Goal: Task Accomplishment & Management: Complete application form

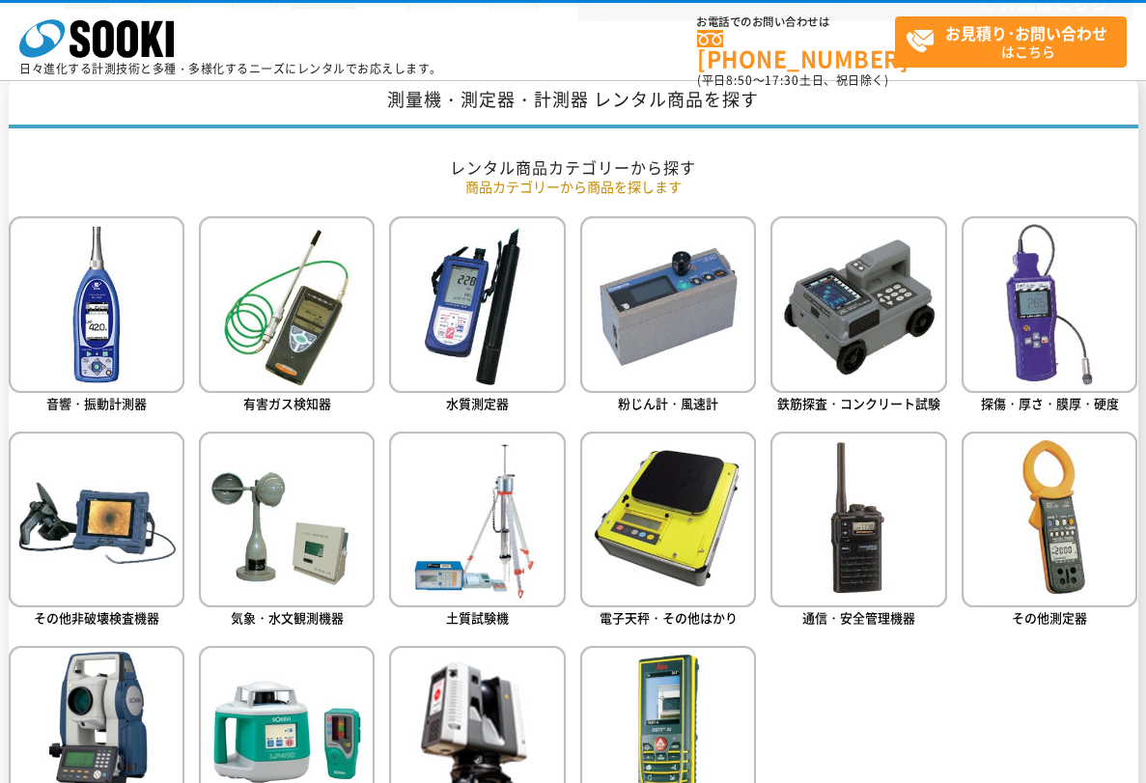
scroll to position [773, 0]
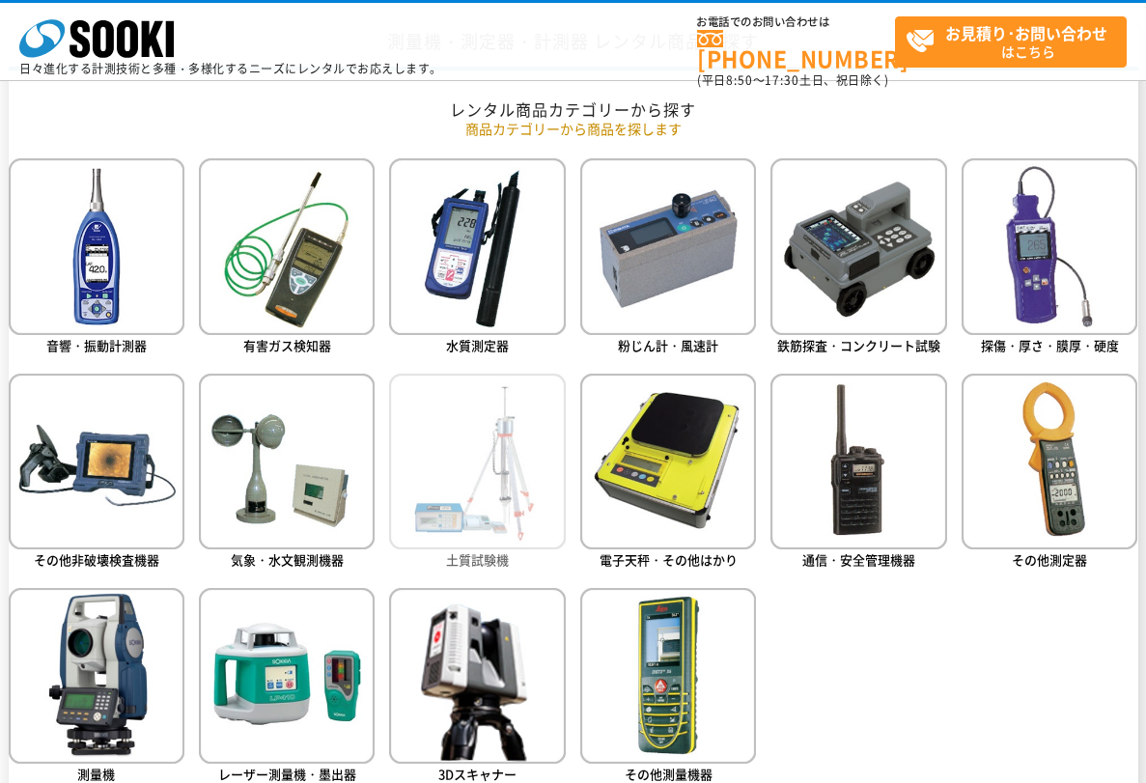
click at [524, 492] on img at bounding box center [477, 462] width 176 height 176
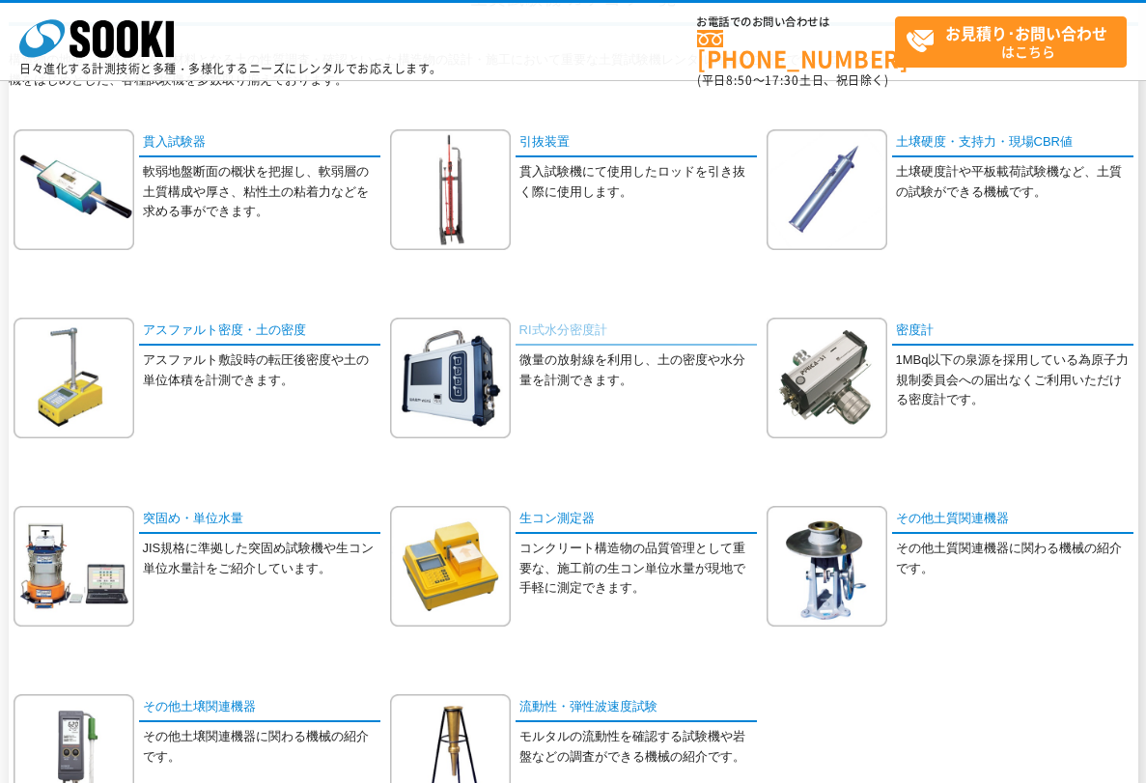
scroll to position [290, 0]
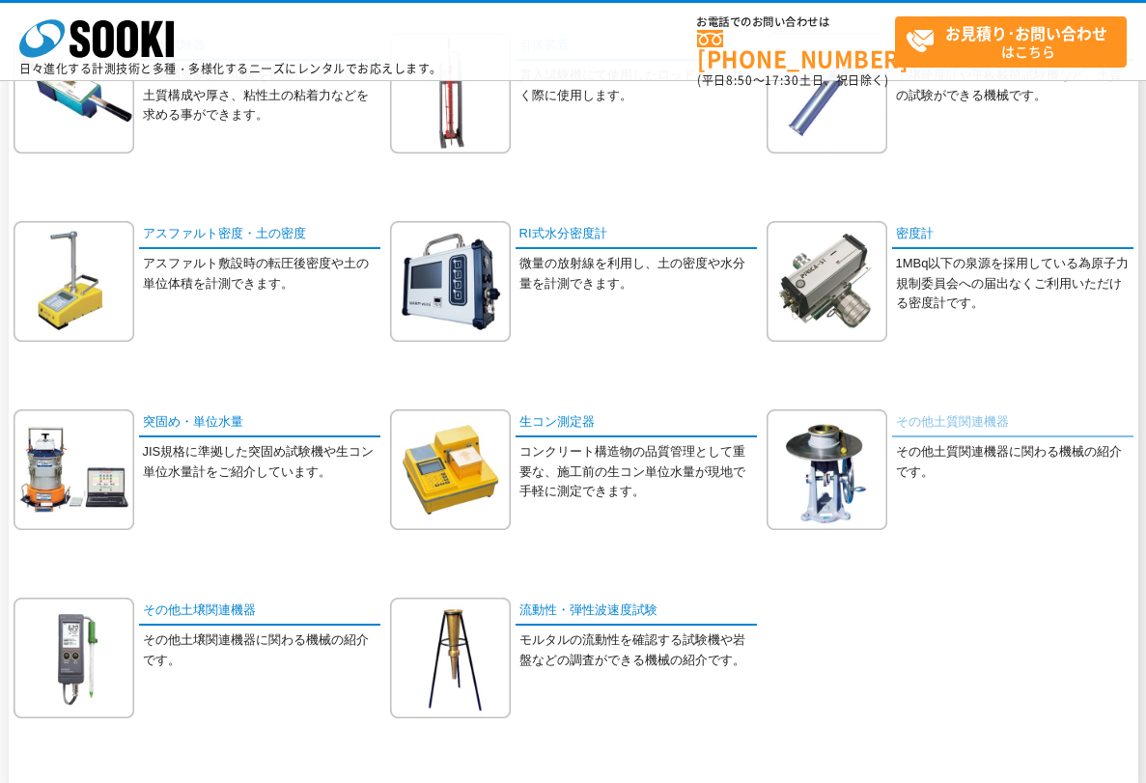
click at [1002, 418] on link "その他土質関連機器" at bounding box center [1012, 424] width 241 height 28
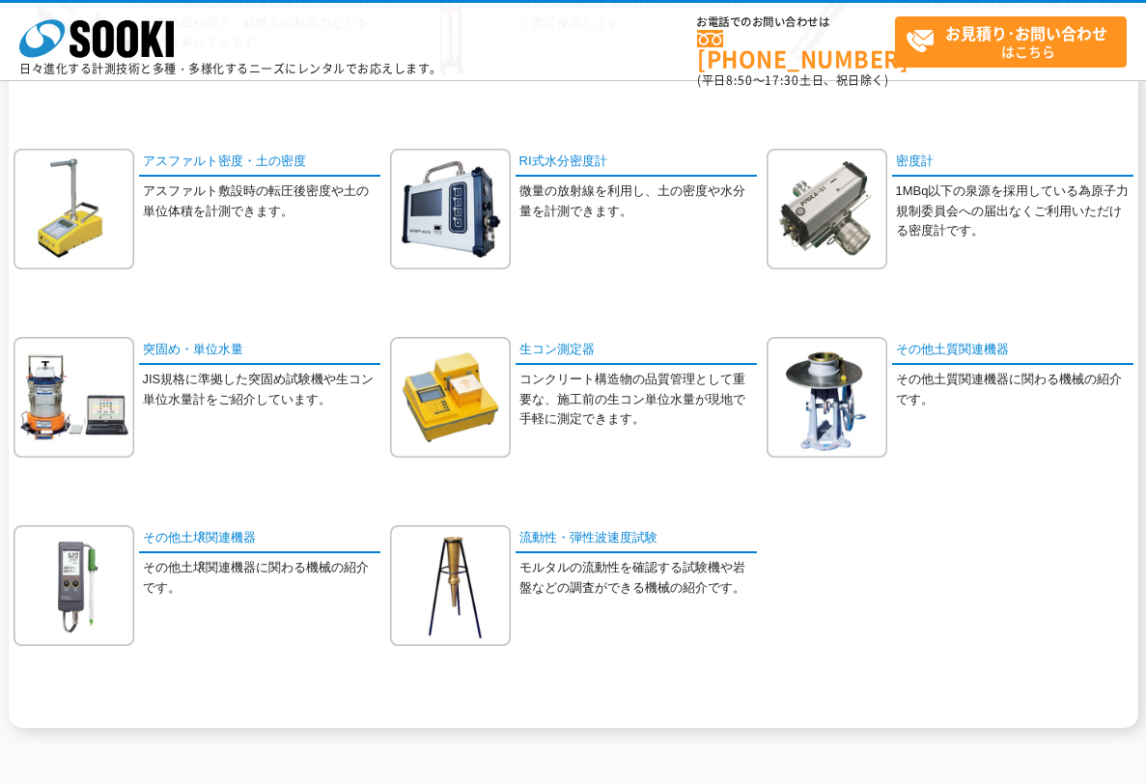
scroll to position [386, 0]
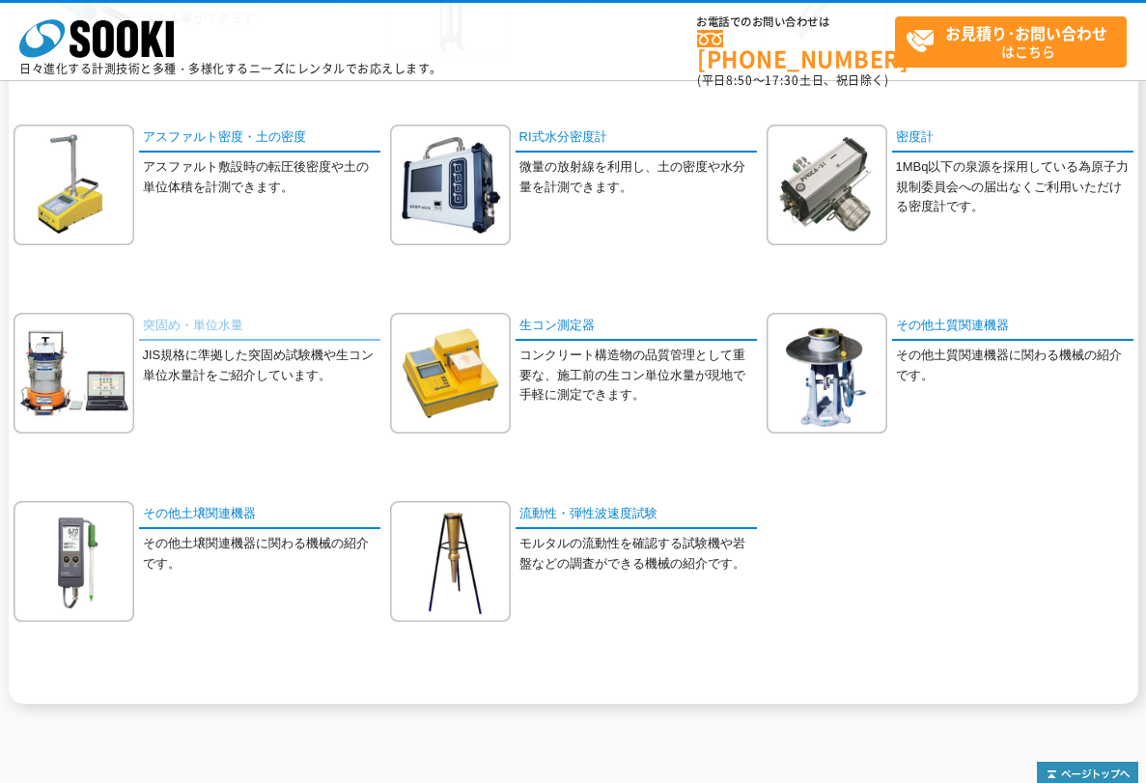
click at [230, 326] on link "突固め・単位水量" at bounding box center [259, 327] width 241 height 28
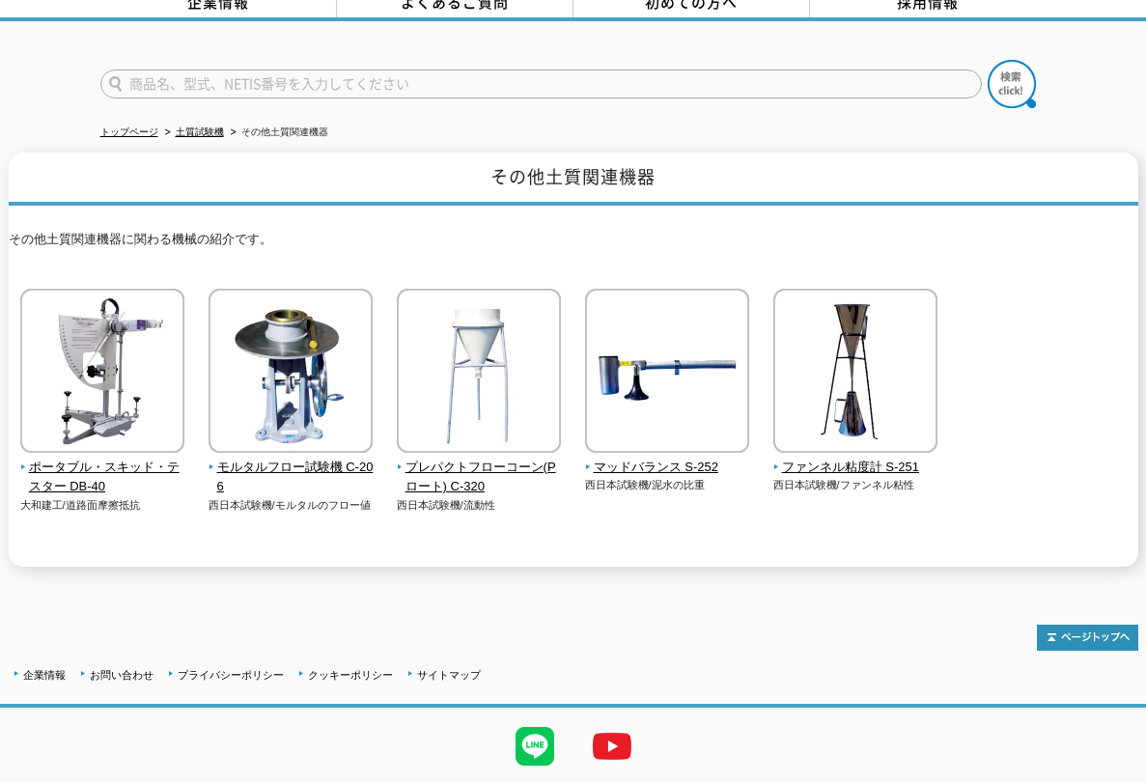
scroll to position [150, 0]
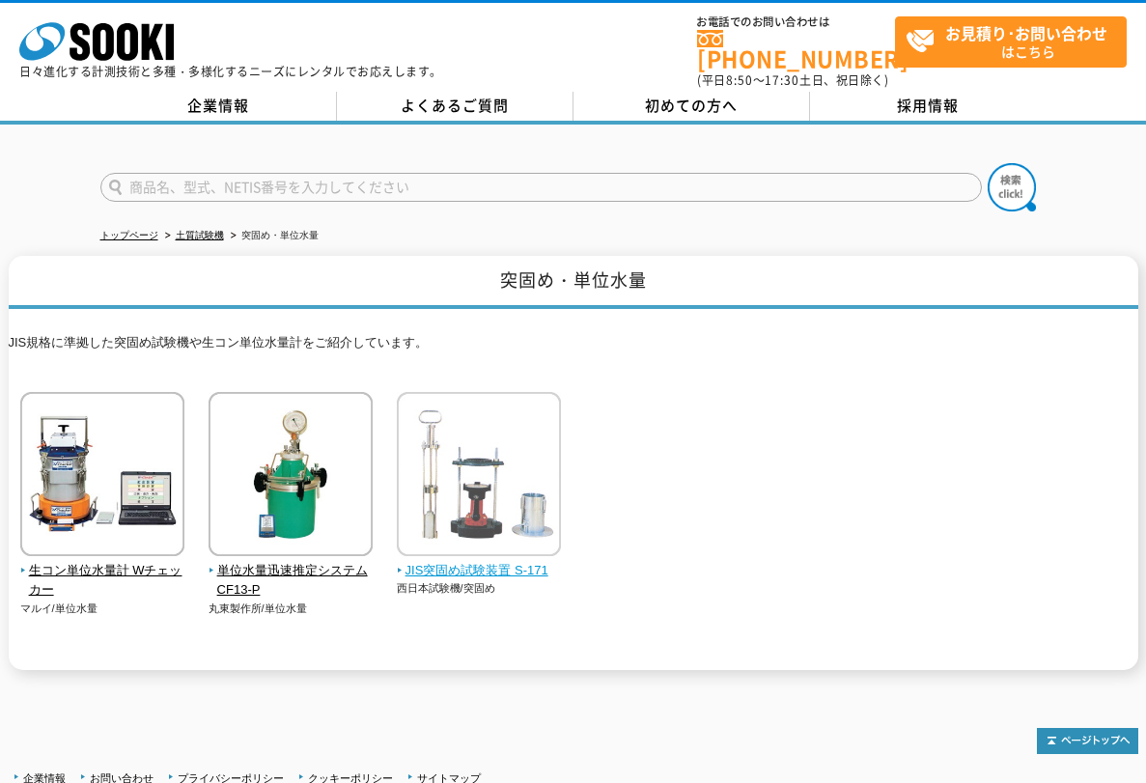
click at [472, 561] on span "JIS突固め試験装置 S-171" at bounding box center [479, 571] width 165 height 20
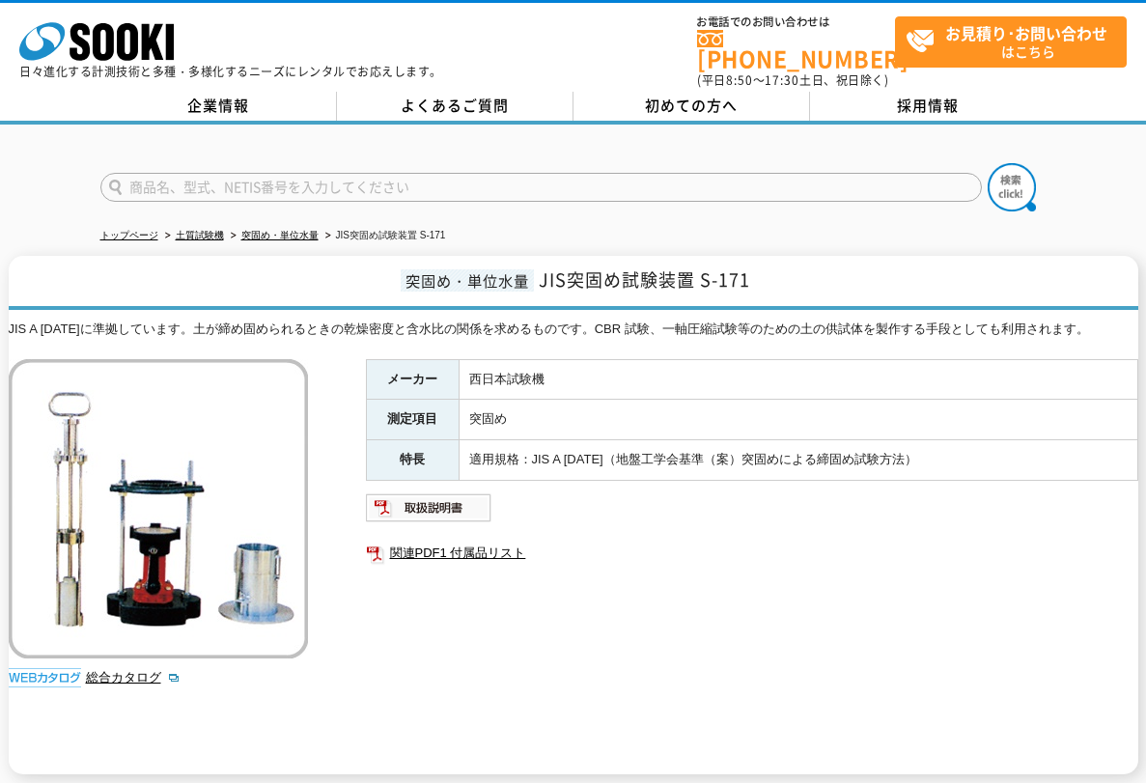
scroll to position [254, 0]
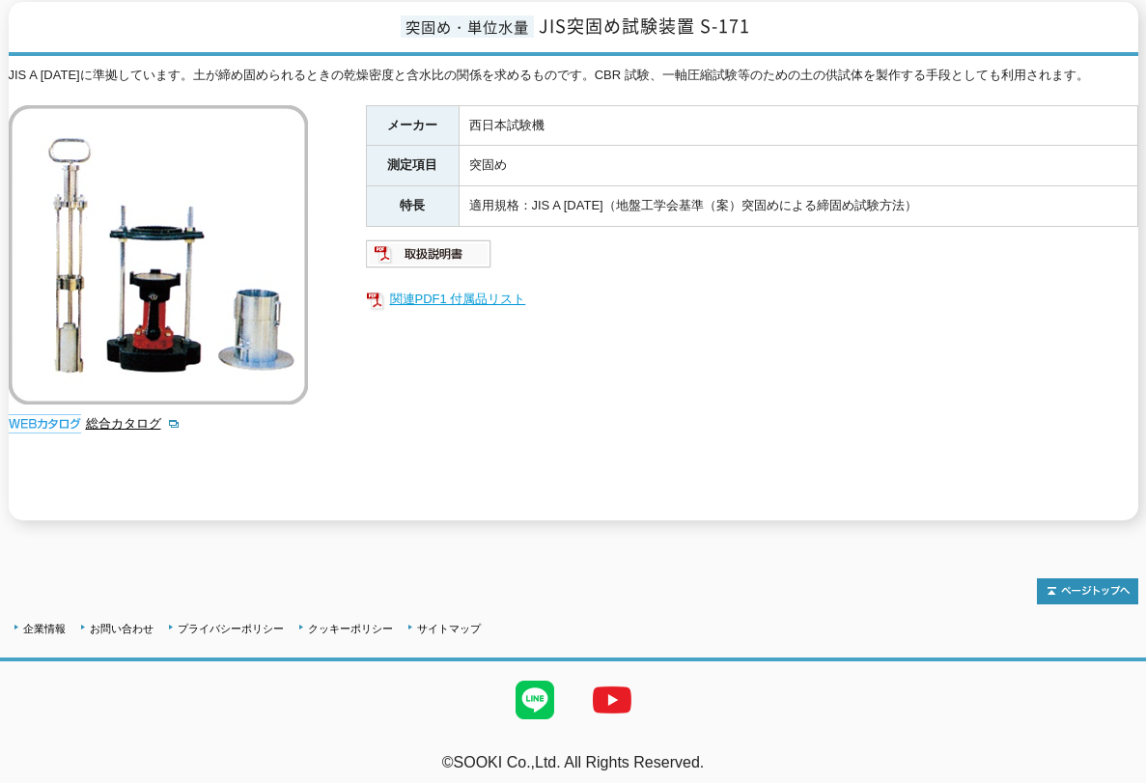
click at [443, 293] on link "関連PDF1 付属品リスト" at bounding box center [752, 299] width 773 height 25
click at [454, 287] on link "関連PDF1 付属品リスト" at bounding box center [752, 299] width 773 height 25
click at [416, 240] on img at bounding box center [429, 254] width 127 height 31
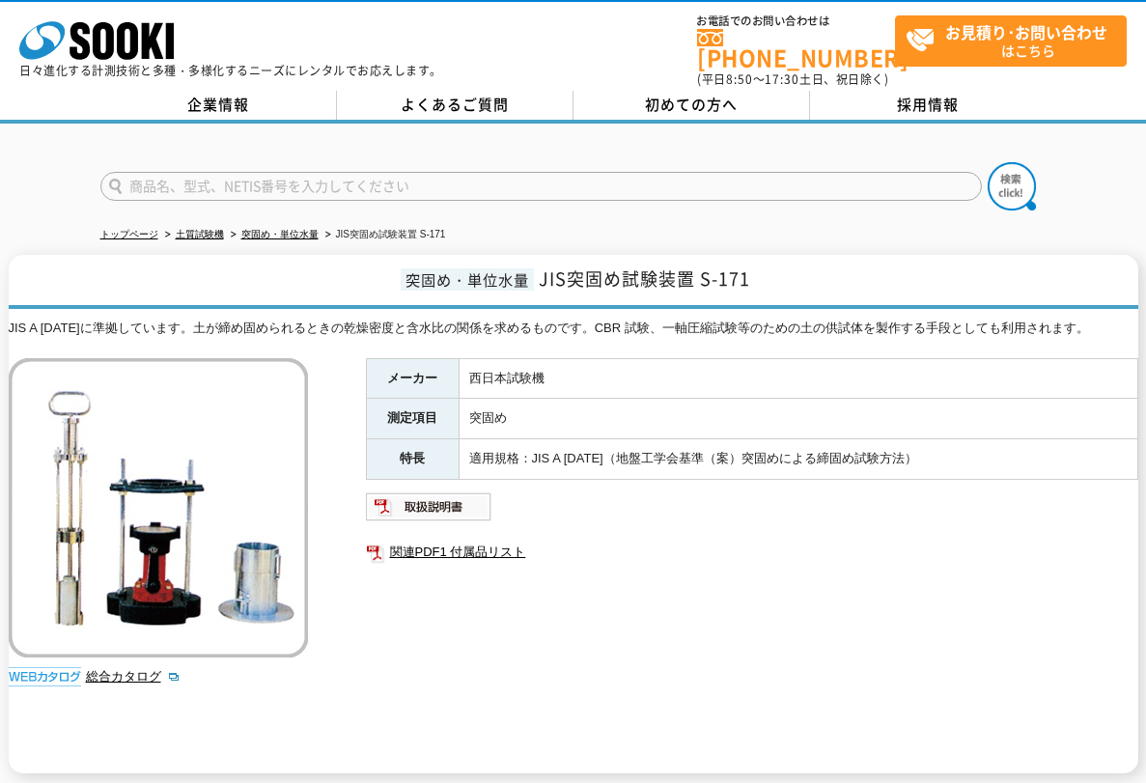
scroll to position [0, 0]
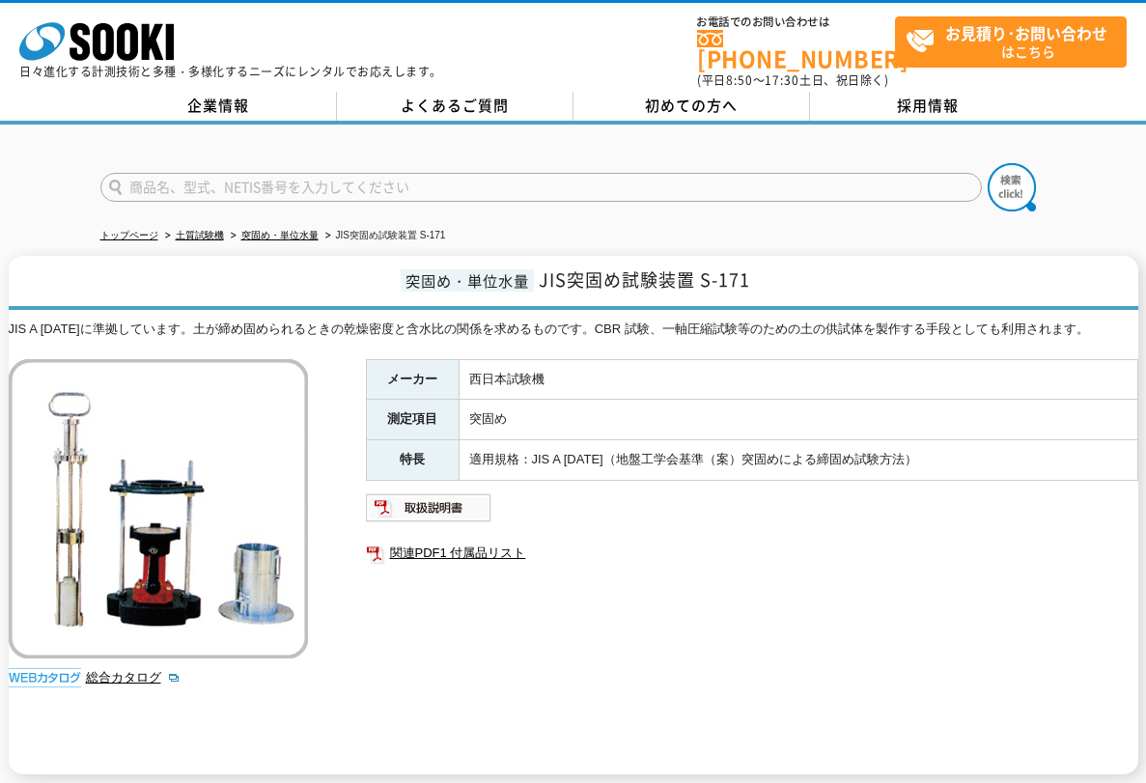
click at [206, 177] on input "text" at bounding box center [541, 187] width 882 height 29
type input "コーンペネトロメータ"
click at [988, 163] on button at bounding box center [1012, 187] width 48 height 48
click at [496, 542] on link "関連PDF1 付属品リスト" at bounding box center [752, 553] width 773 height 25
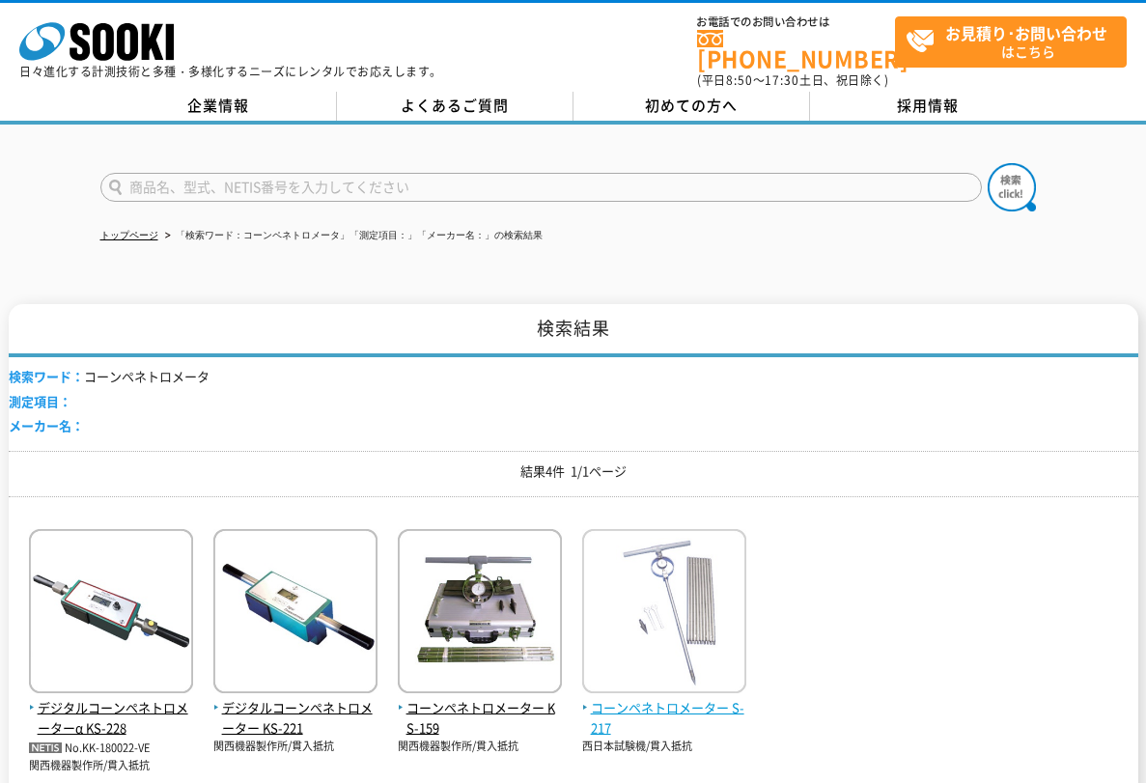
click at [715, 685] on img at bounding box center [664, 613] width 164 height 169
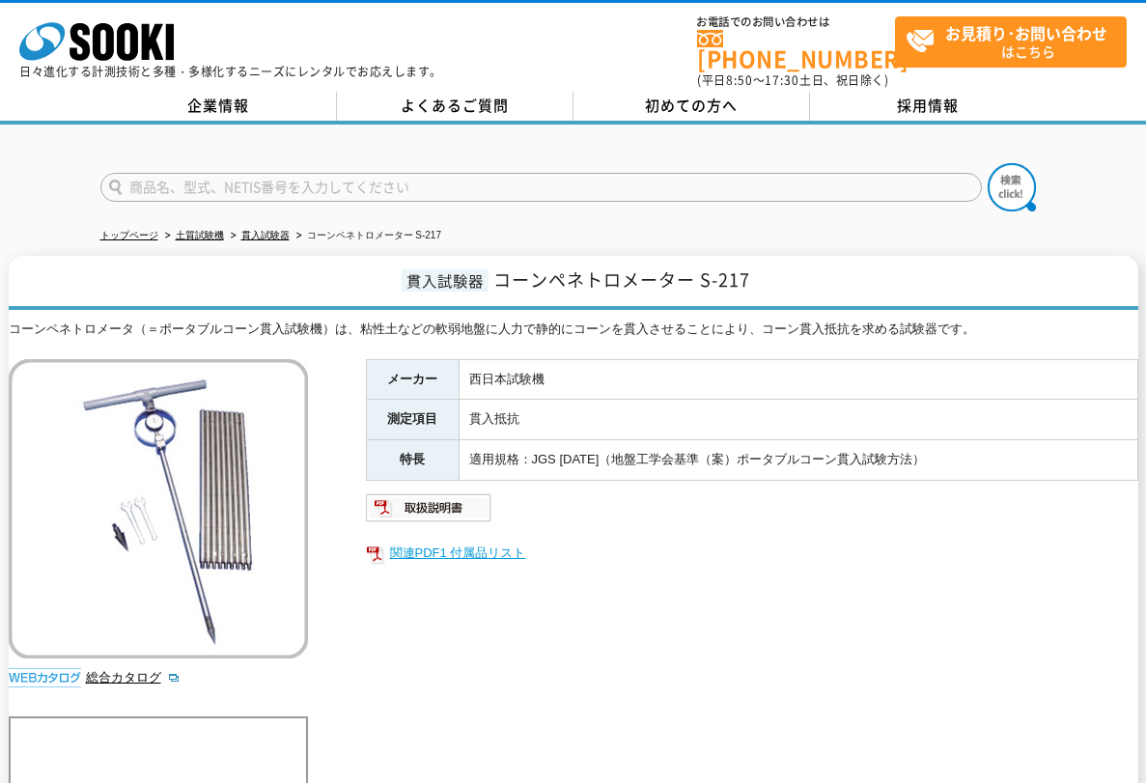
click at [453, 542] on link "関連PDF1 付属品リスト" at bounding box center [752, 553] width 773 height 25
click at [428, 497] on img at bounding box center [429, 508] width 127 height 31
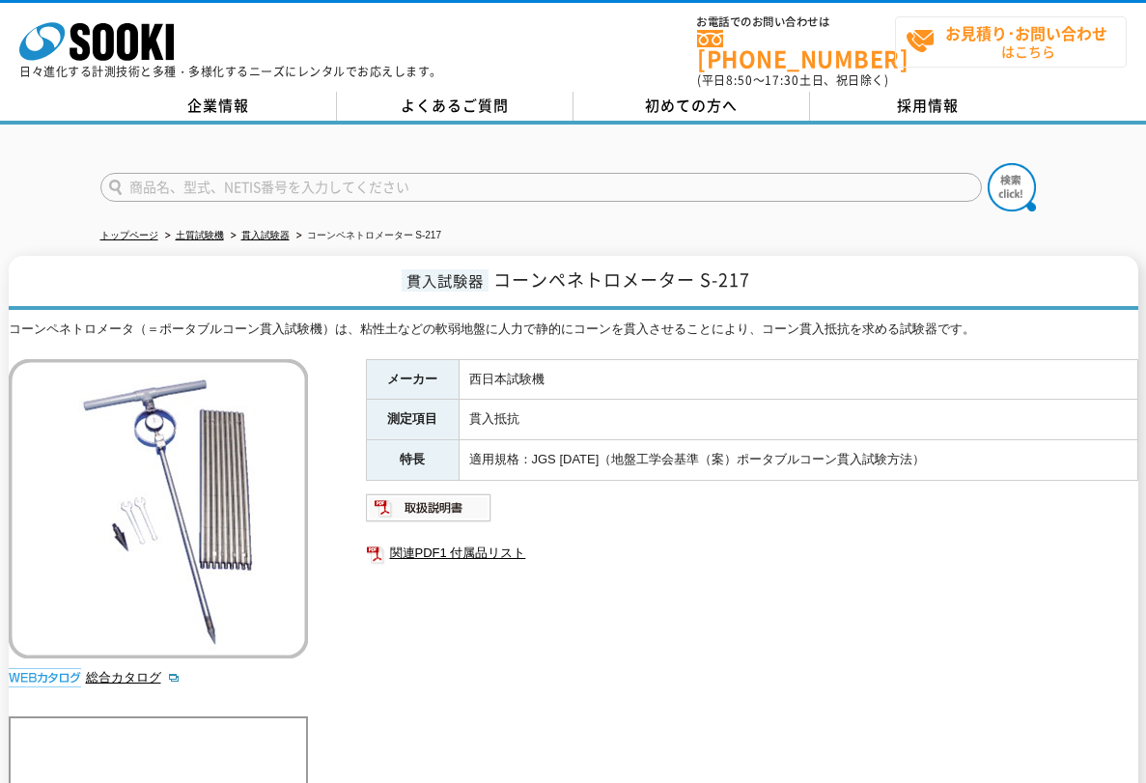
click at [971, 37] on strong "お見積り･お問い合わせ" at bounding box center [1027, 32] width 162 height 23
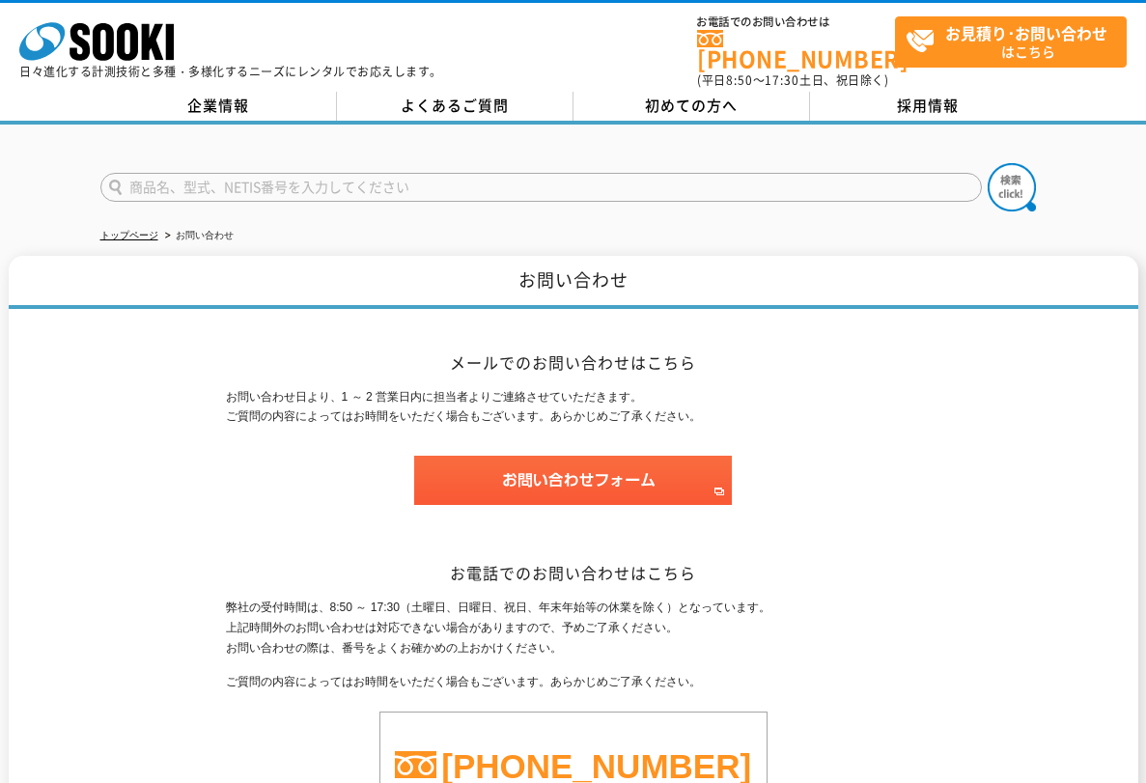
scroll to position [193, 0]
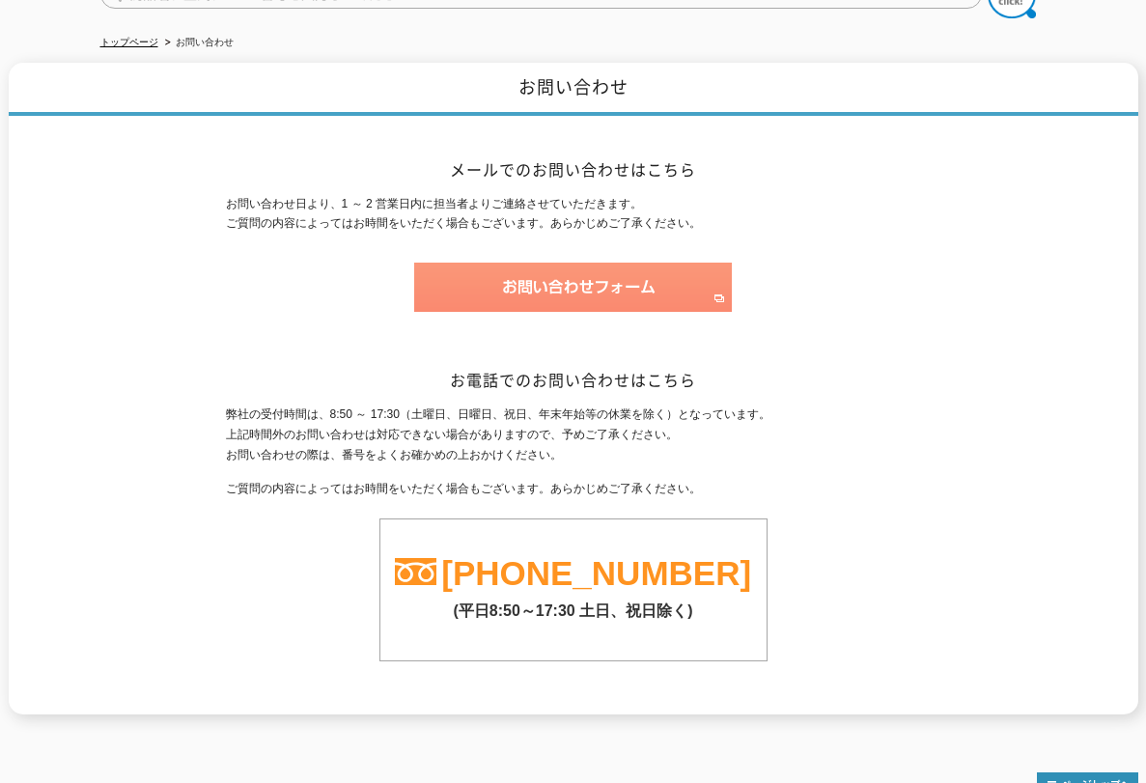
click at [560, 270] on img at bounding box center [573, 287] width 318 height 49
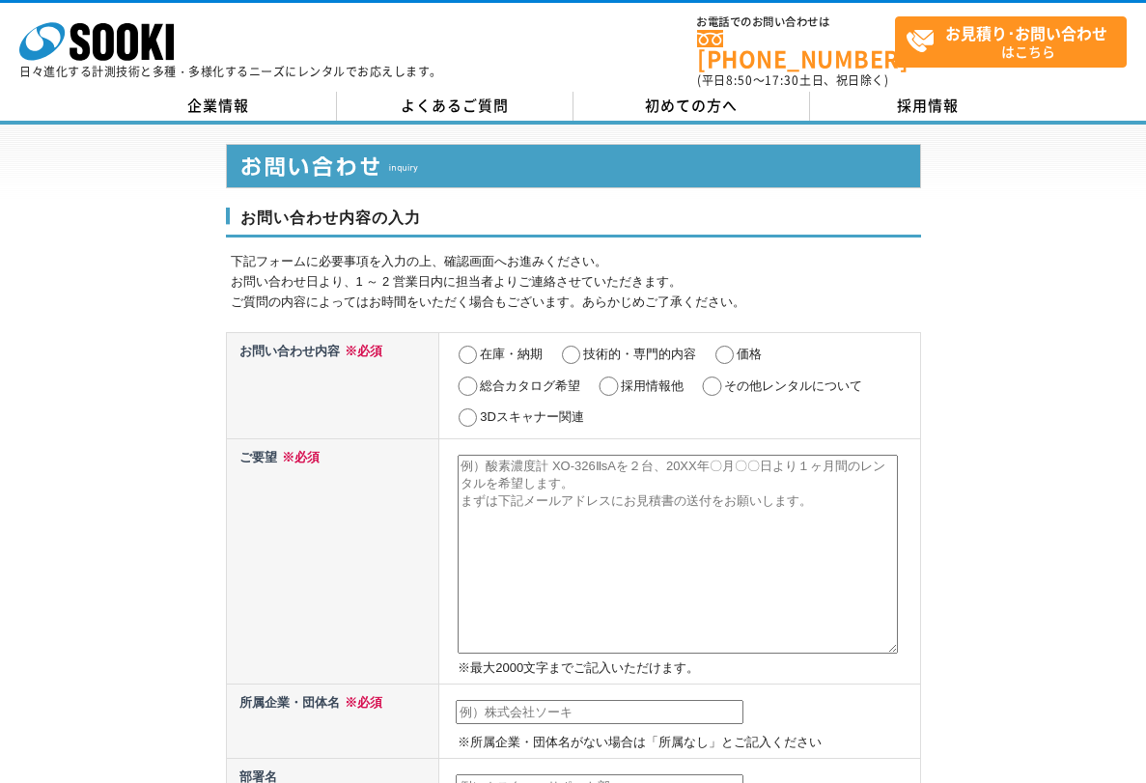
click at [470, 347] on input "在庫・納期" at bounding box center [468, 355] width 24 height 19
radio input "true"
click at [726, 346] on input "価格" at bounding box center [725, 355] width 24 height 19
radio input "true"
click at [504, 475] on textarea at bounding box center [678, 554] width 440 height 199
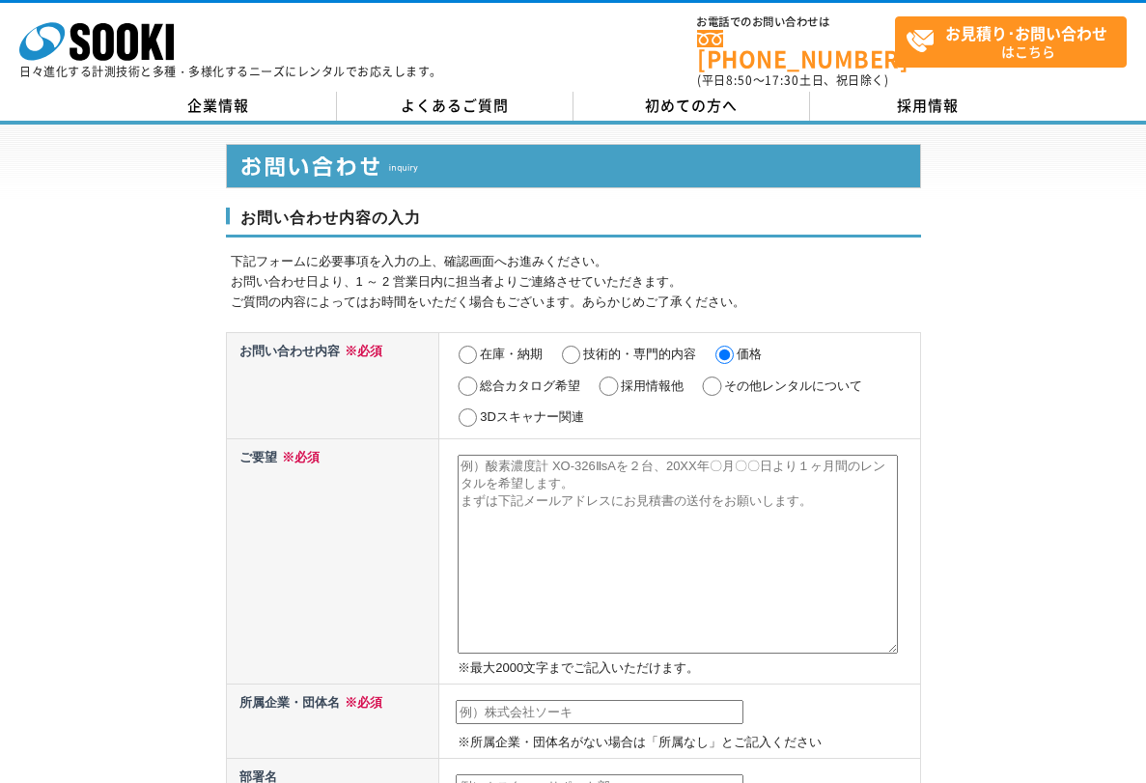
click at [664, 484] on textarea at bounding box center [678, 554] width 440 height 199
click at [860, 499] on textarea "JIS型突き固め試験装置と" at bounding box center [678, 554] width 440 height 199
click at [594, 457] on textarea "JIS型突き固め試験装置とコーンペネトロメーター" at bounding box center [678, 554] width 440 height 199
click at [843, 455] on textarea "JIS型突き固め試験装置S-171とコーンペネトロメーター" at bounding box center [678, 554] width 440 height 199
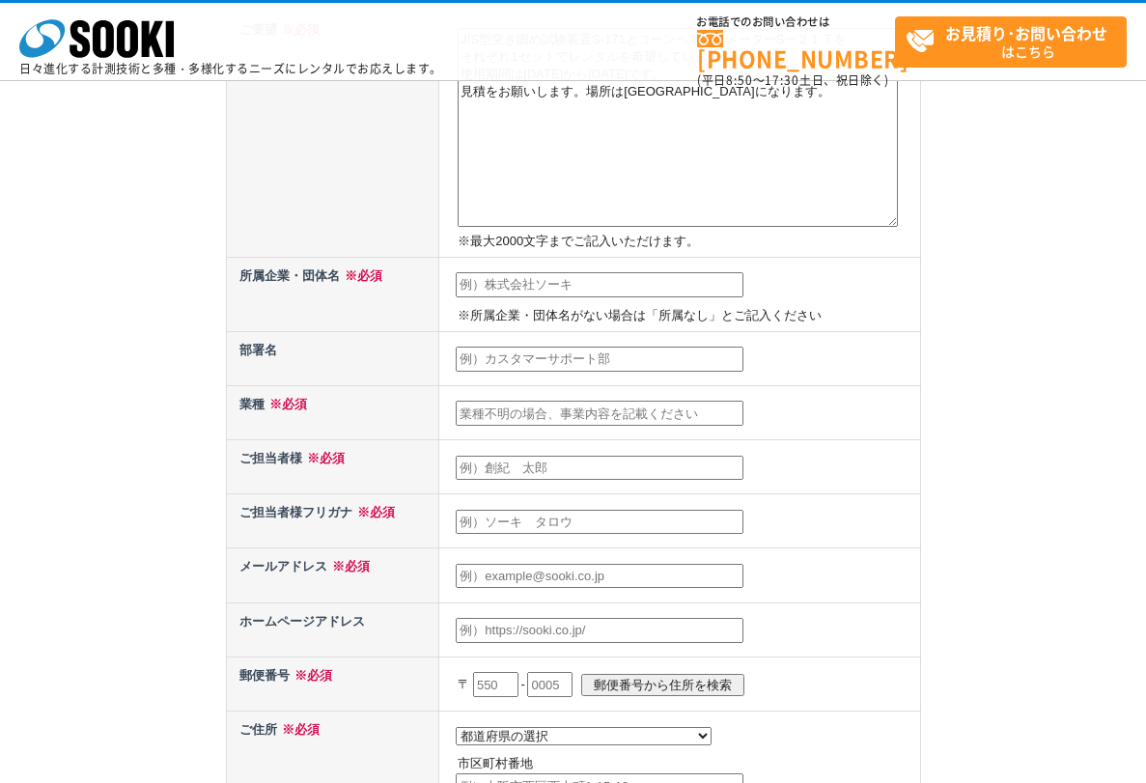
scroll to position [386, 0]
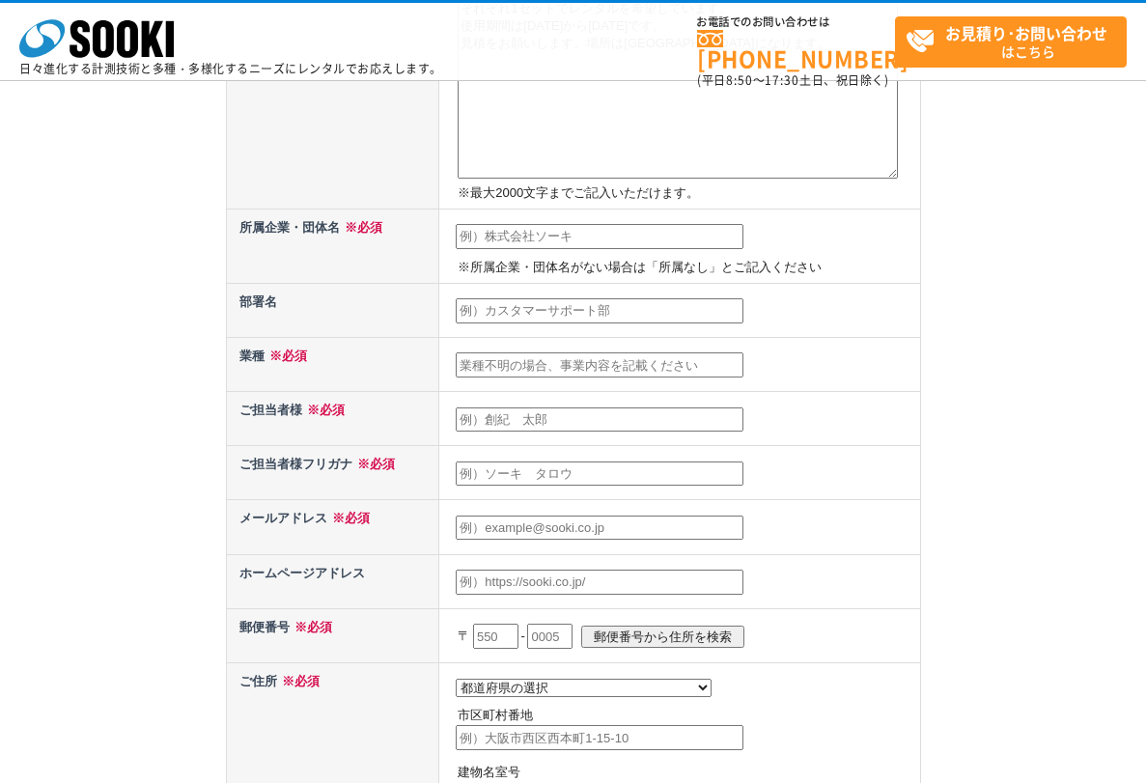
type textarea "JIS型突き固め試験装置S-171とコーンペネトロメーターSー２１７を それぞれ1セットでレンタルを希望しています。 使用期間は令和7年10月24日から令和7…"
click at [649, 237] on input "text" at bounding box center [600, 236] width 288 height 25
type input "㈱大本組"
type input "龍満 弘誠"
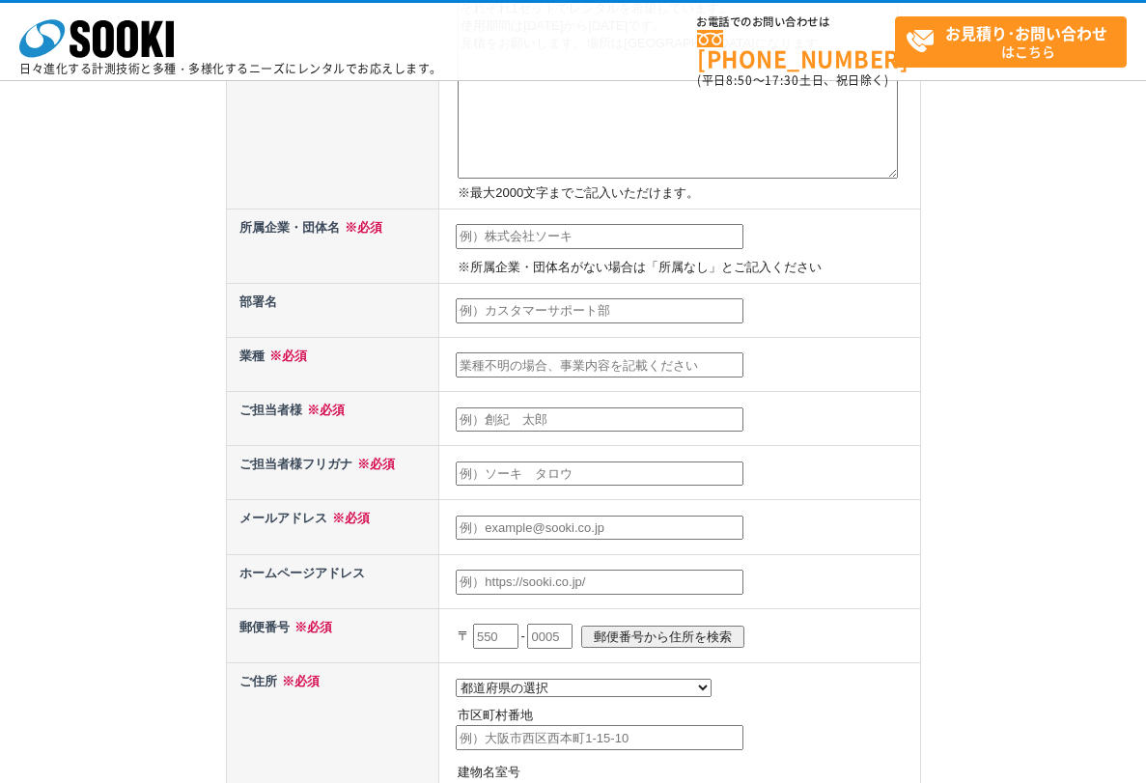
type input "[EMAIL_ADDRESS][DOMAIN_NAME]"
type input "700"
type input "[STREET_ADDRESS][PERSON_NAME][DATE]"
drag, startPoint x: 518, startPoint y: 464, endPoint x: 339, endPoint y: 464, distance: 178.7
click at [339, 464] on tr "ご担当者様フリガナ ※必須 龍満 弘誠" at bounding box center [573, 473] width 694 height 54
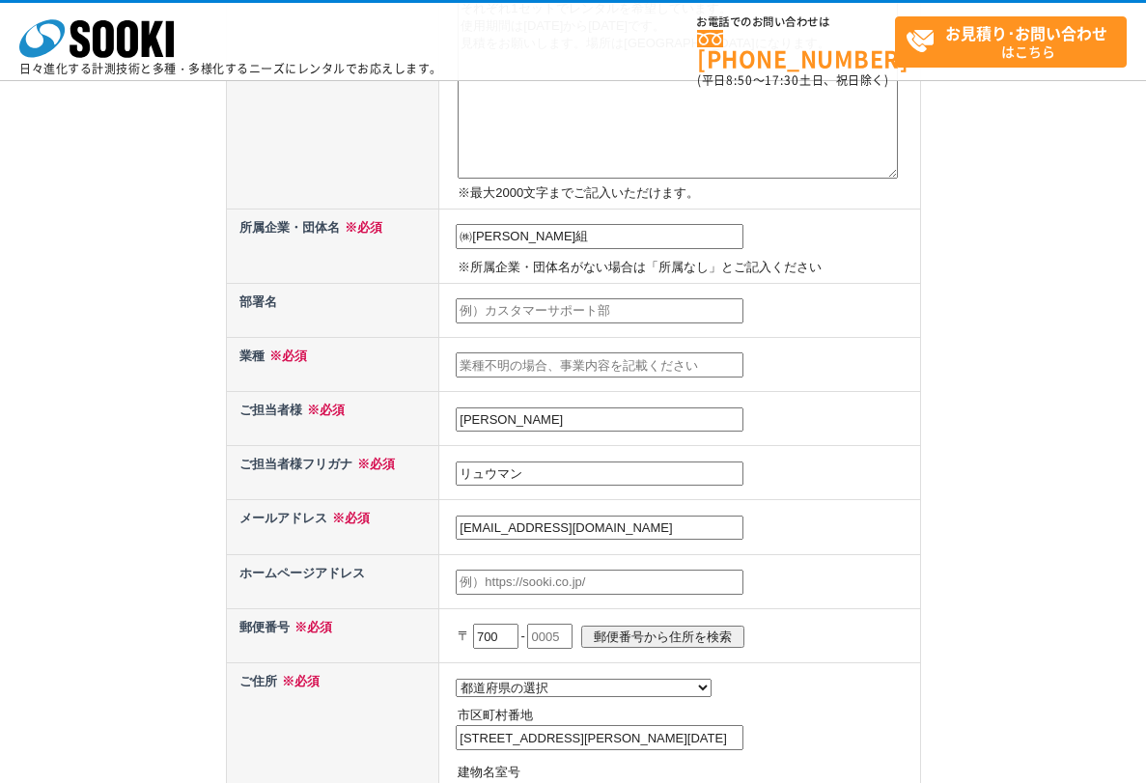
type input "リュウマン"
click at [519, 406] on td "龍満 弘誠" at bounding box center [679, 419] width 481 height 54
click at [523, 421] on input "龍満 弘誠" at bounding box center [600, 420] width 288 height 25
type input "龍満"
click at [458, 500] on td "ryuman@gw.ohmoto.co.jp" at bounding box center [679, 527] width 481 height 54
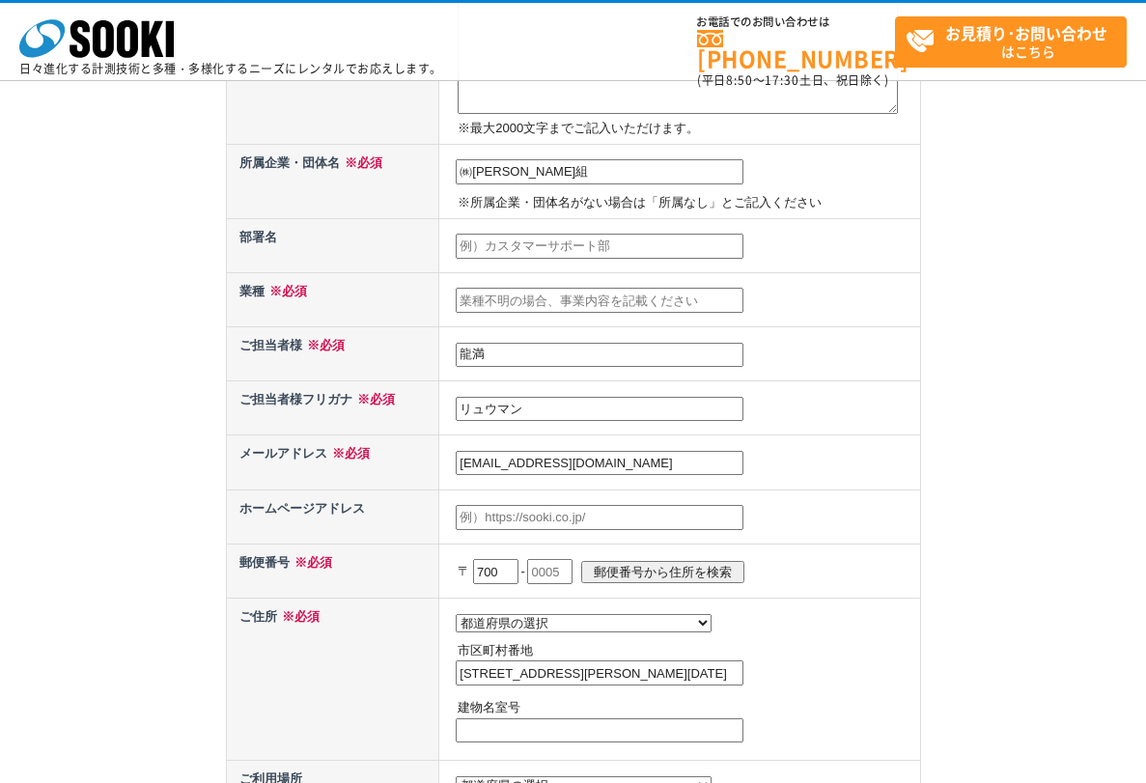
scroll to position [676, 0]
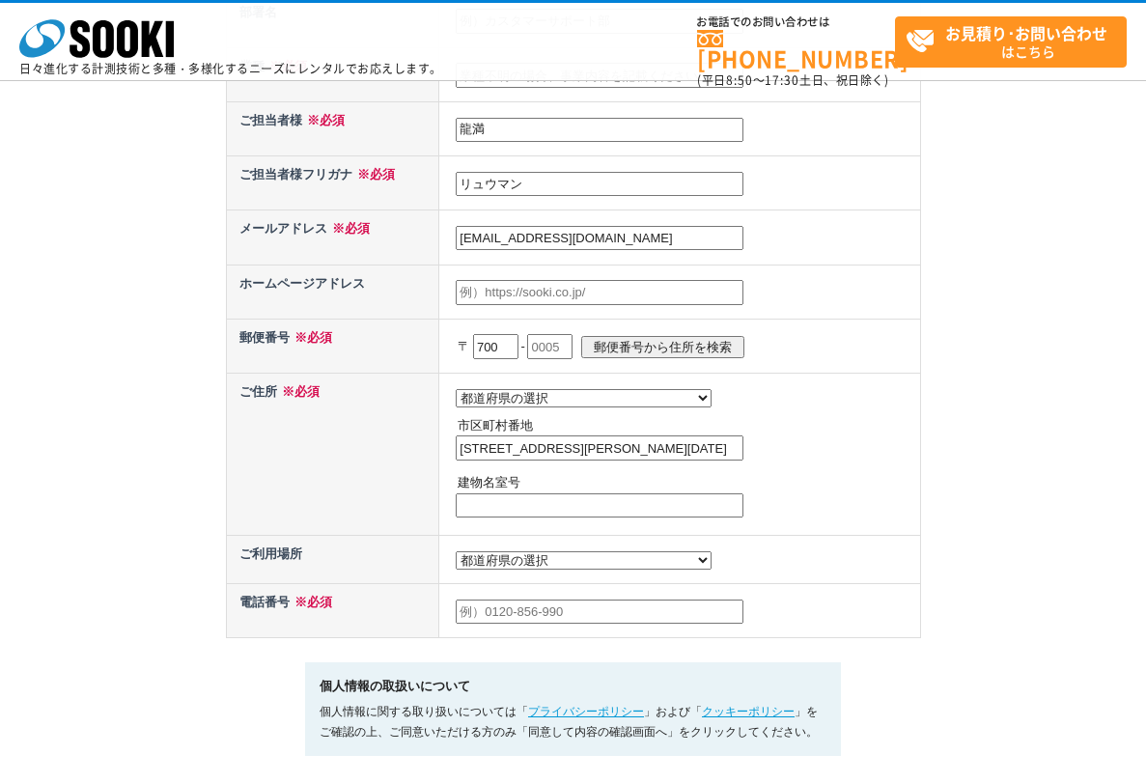
click at [509, 340] on input "700" at bounding box center [495, 346] width 45 height 25
click at [573, 348] on input "text" at bounding box center [549, 346] width 45 height 25
type input "8550"
click at [707, 360] on p "〒 700 - 8550 郵便番号から住所を検索" at bounding box center [687, 346] width 458 height 42
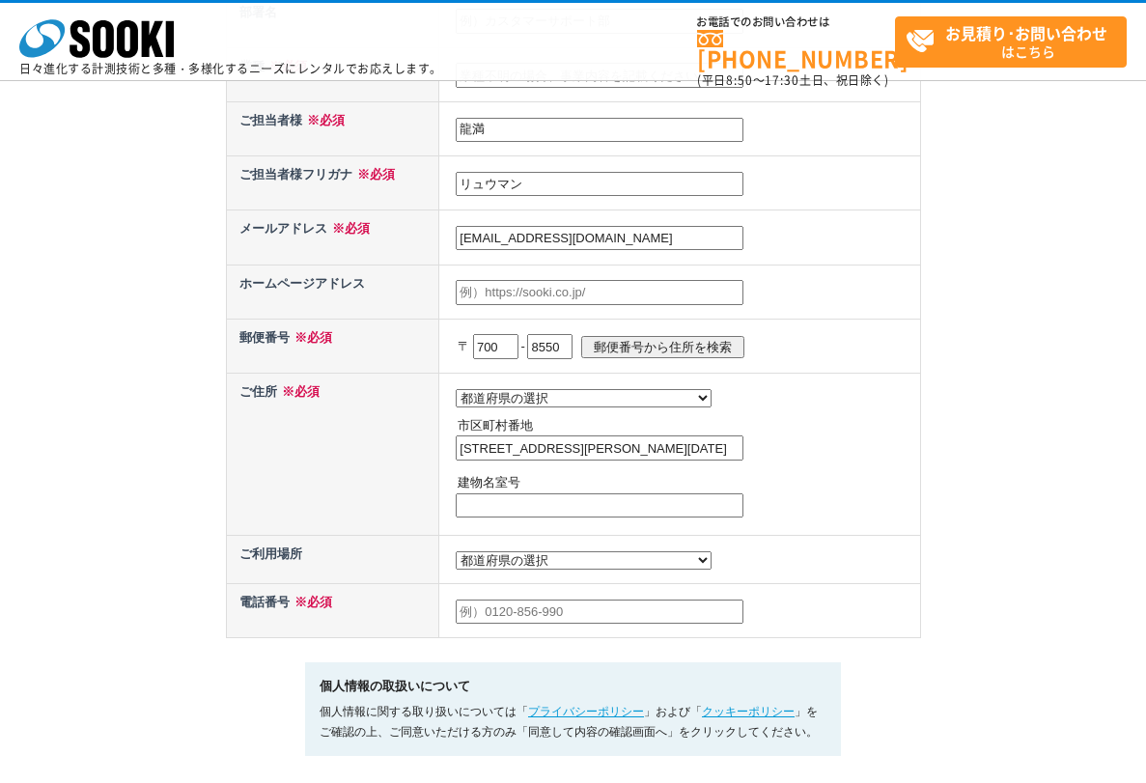
click at [707, 344] on input "郵便番号から住所を検索" at bounding box center [662, 347] width 163 height 22
click at [684, 345] on input "郵便番号から住所を検索" at bounding box center [662, 347] width 163 height 22
click at [556, 406] on select "都道府県の選択 北海道 青森県 岩手県 宮城県 秋田県 山形県 福島県 茨城県 栃木県 群馬県 埼玉県 千葉県 東京都 神奈川県 新潟県 富山県 石川県 福井…" at bounding box center [584, 398] width 256 height 18
select select "33"
click at [456, 389] on select "都道府県の選択 北海道 青森県 岩手県 宮城県 秋田県 山形県 福島県 茨城県 栃木県 群馬県 埼玉県 千葉県 東京都 神奈川県 新潟県 富山県 石川県 福井…" at bounding box center [584, 398] width 256 height 18
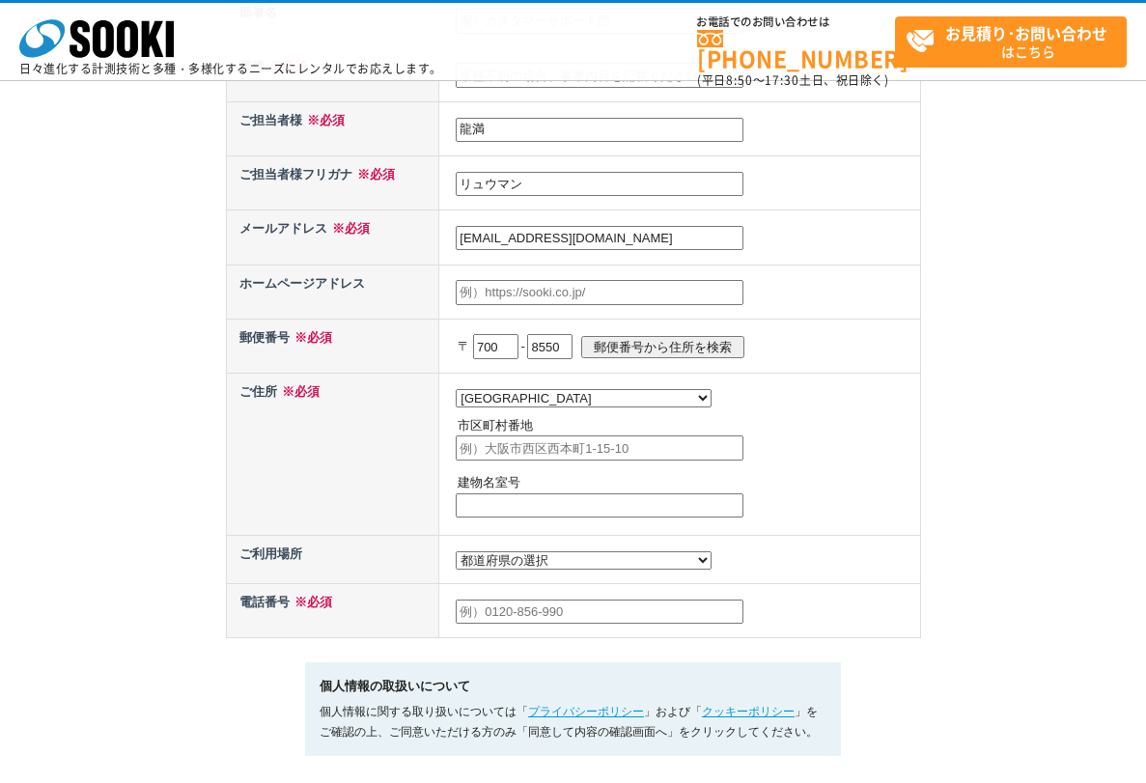
click at [555, 459] on input "text" at bounding box center [600, 448] width 288 height 25
click at [503, 447] on input "岡山県岡山市北区内山下1-1-13" at bounding box center [600, 448] width 288 height 25
type input "岡山市北区内山下1-1-13"
click at [554, 565] on select "都道府県の選択 利用場所未定 北海道 青森県 岩手県 宮城県 秋田県 山形県 福島県 茨城県 栃木県 群馬県 埼玉県 千葉県 東京都 神奈川県 新潟県 富山県…" at bounding box center [584, 560] width 256 height 18
select select "40"
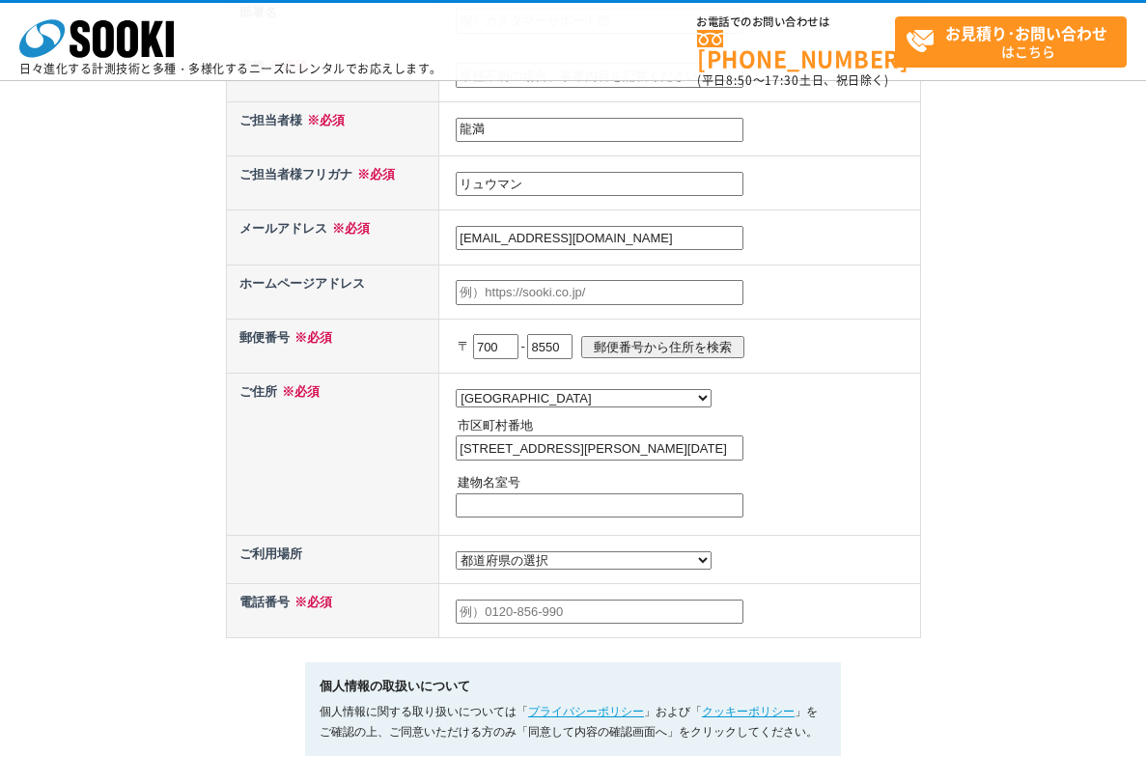
click at [456, 556] on select "都道府県の選択 利用場所未定 北海道 青森県 岩手県 宮城県 秋田県 山形県 福島県 茨城県 栃木県 群馬県 埼玉県 千葉県 東京都 神奈川県 新潟県 富山県…" at bounding box center [584, 560] width 256 height 18
click at [801, 605] on td at bounding box center [679, 610] width 481 height 54
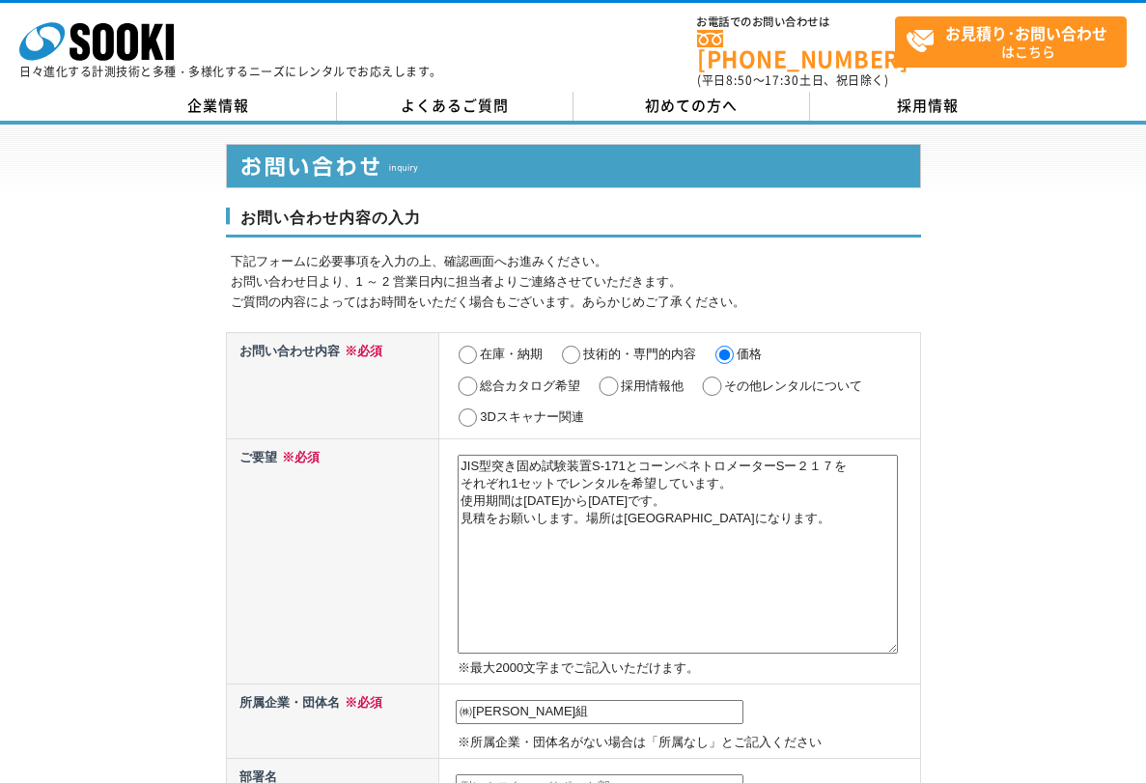
drag, startPoint x: 767, startPoint y: 522, endPoint x: 589, endPoint y: 509, distance: 178.2
click at [589, 509] on textarea "JIS型突き固め試験装置S-171とコーンペネトロメーターSー２１７を それぞれ1セットでレンタルを希望しています。 使用期間は令和7年10月24日から令和7…" at bounding box center [678, 554] width 440 height 199
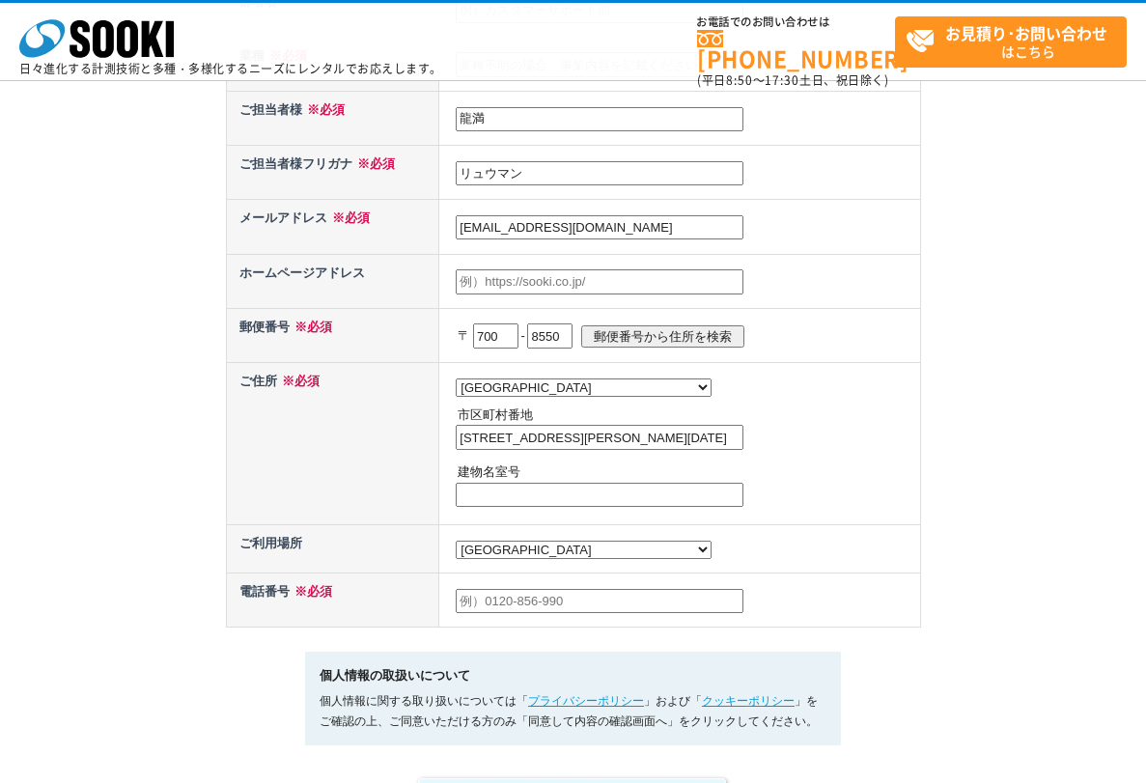
scroll to position [676, 0]
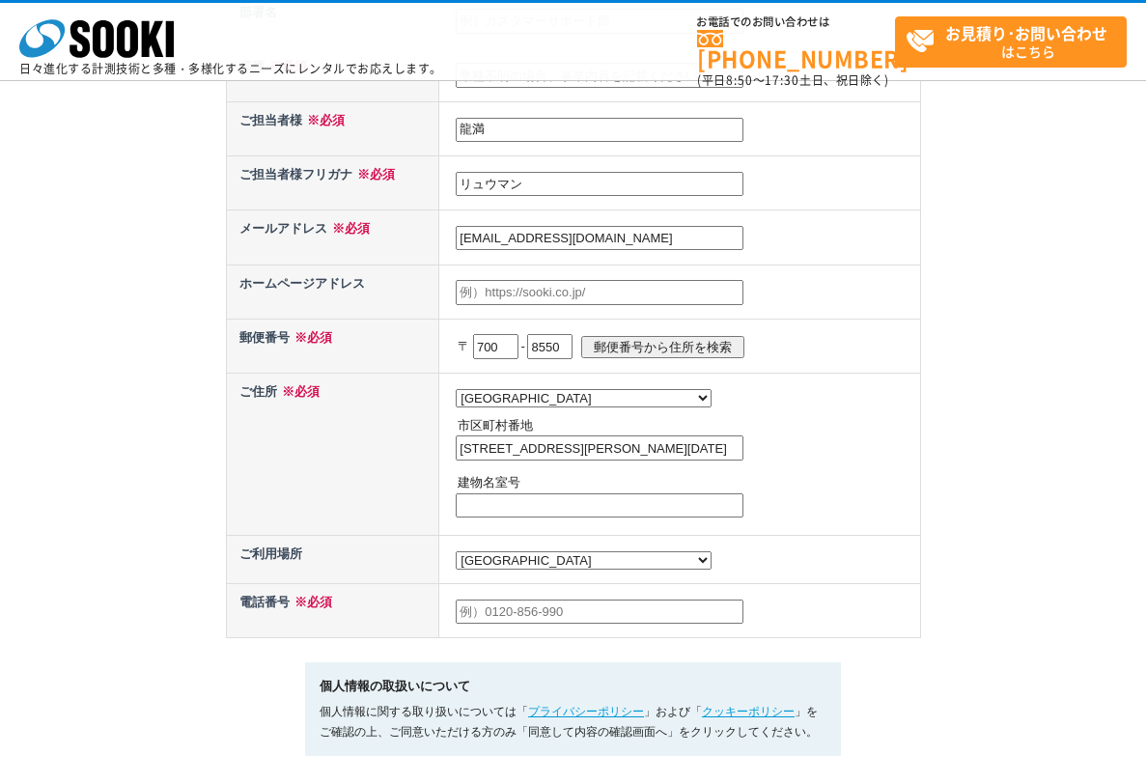
type textarea "JIS型突き固め試験装置S-171とコーンペネトロメーターSー２１７を それぞれ1セットでレンタルを希望しています。 使用期間は令和7年10月24日から令和7…"
click at [579, 616] on input "text" at bounding box center [600, 612] width 288 height 25
type input "08029043201"
click at [962, 570] on div "お問い合わせ内容の入力 下記フォームに必要事項を入力の上、確認画面へお進みください。 お問い合わせ日より、1 ～ 2 営業日内に担当者よりご連絡させていただき…" at bounding box center [573, 104] width 1146 height 1490
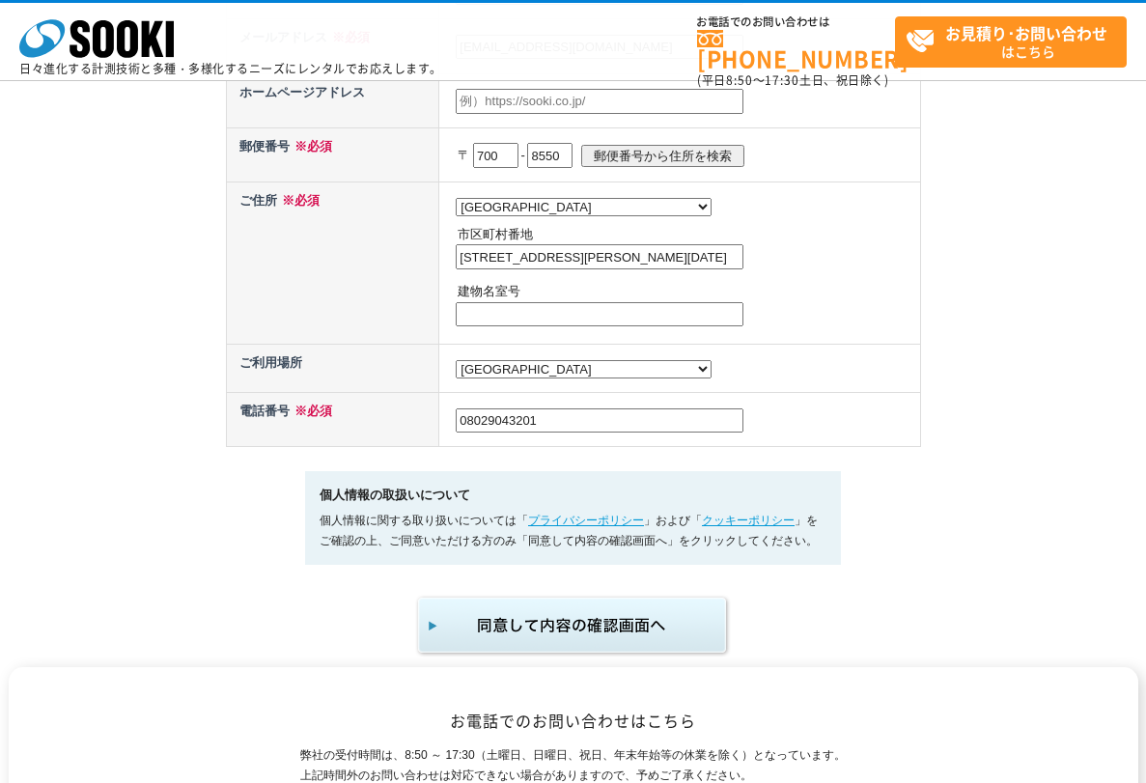
scroll to position [869, 0]
click at [546, 637] on img "submit" at bounding box center [573, 624] width 317 height 64
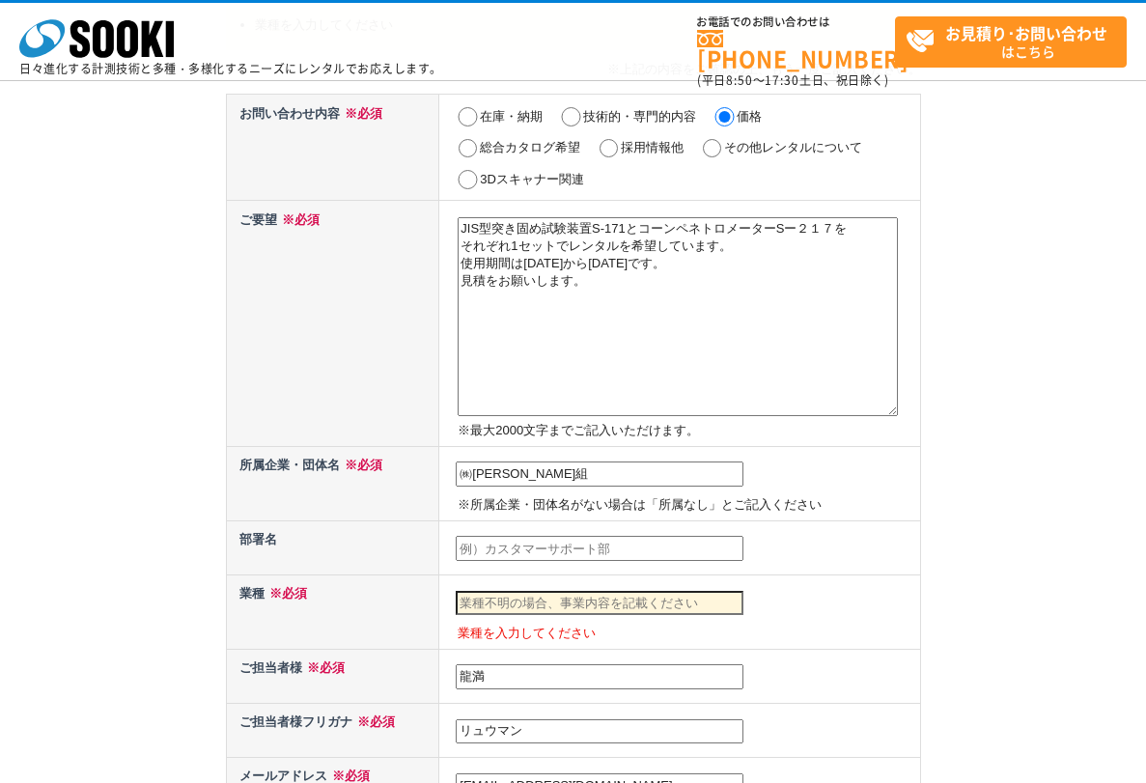
scroll to position [483, 0]
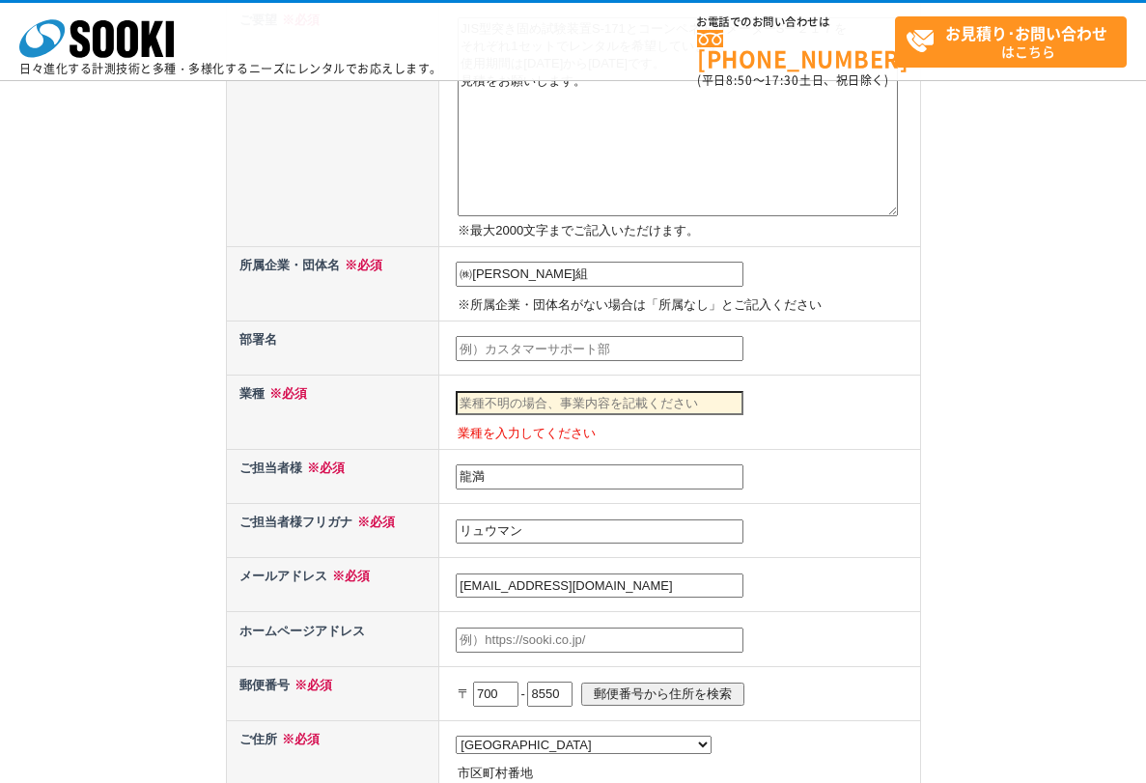
click at [604, 397] on input "text" at bounding box center [600, 403] width 288 height 25
click at [926, 450] on div "お問い合わせ内容の入力 下記フォームに必要事項を入力の上、確認画面へお進みください。 お問い合わせ日より、1 ～ 2 営業日内に担当者よりご連絡させていただき…" at bounding box center [573, 374] width 1146 height 1645
click at [664, 396] on input "建設業" at bounding box center [600, 403] width 288 height 25
type input "建"
click at [664, 396] on input "text" at bounding box center [600, 403] width 288 height 25
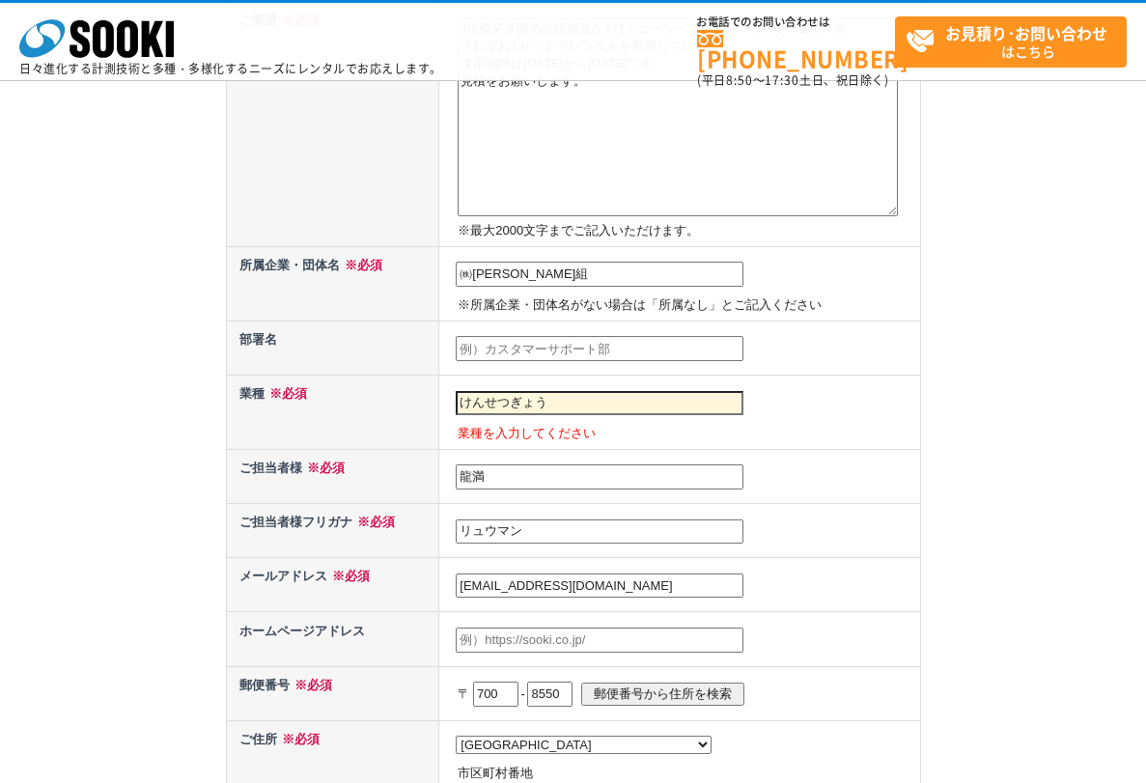
type input "建設業"
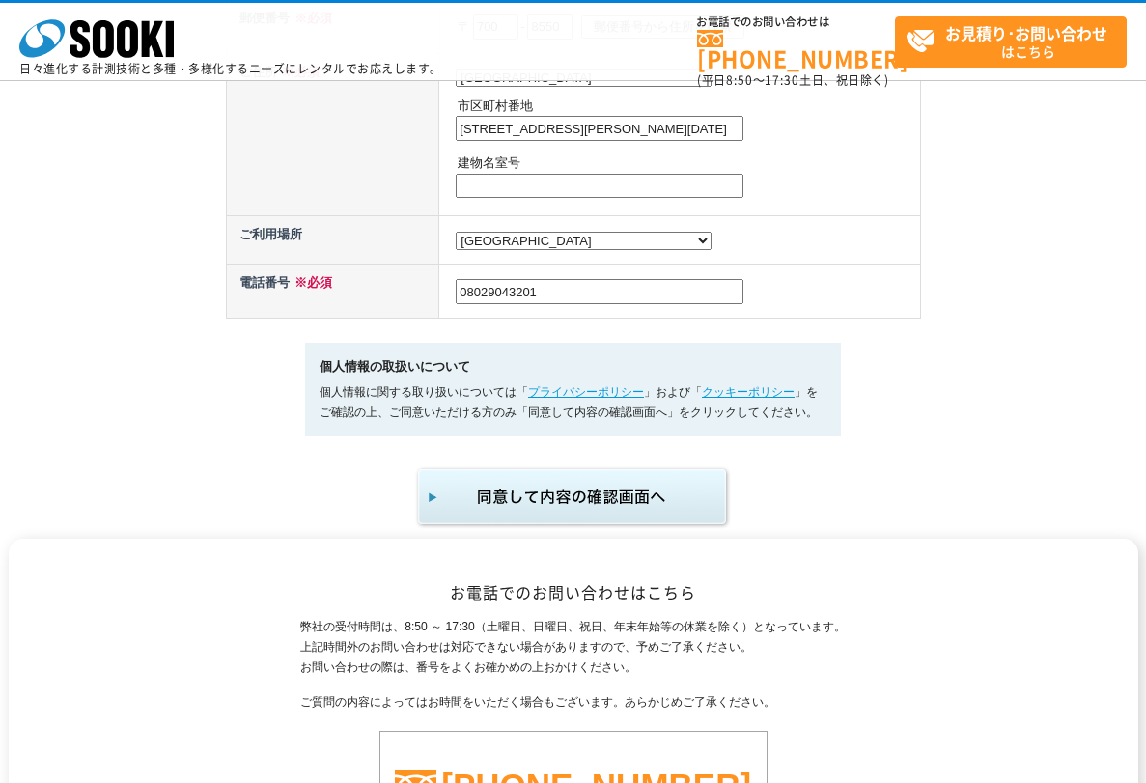
scroll to position [1159, 0]
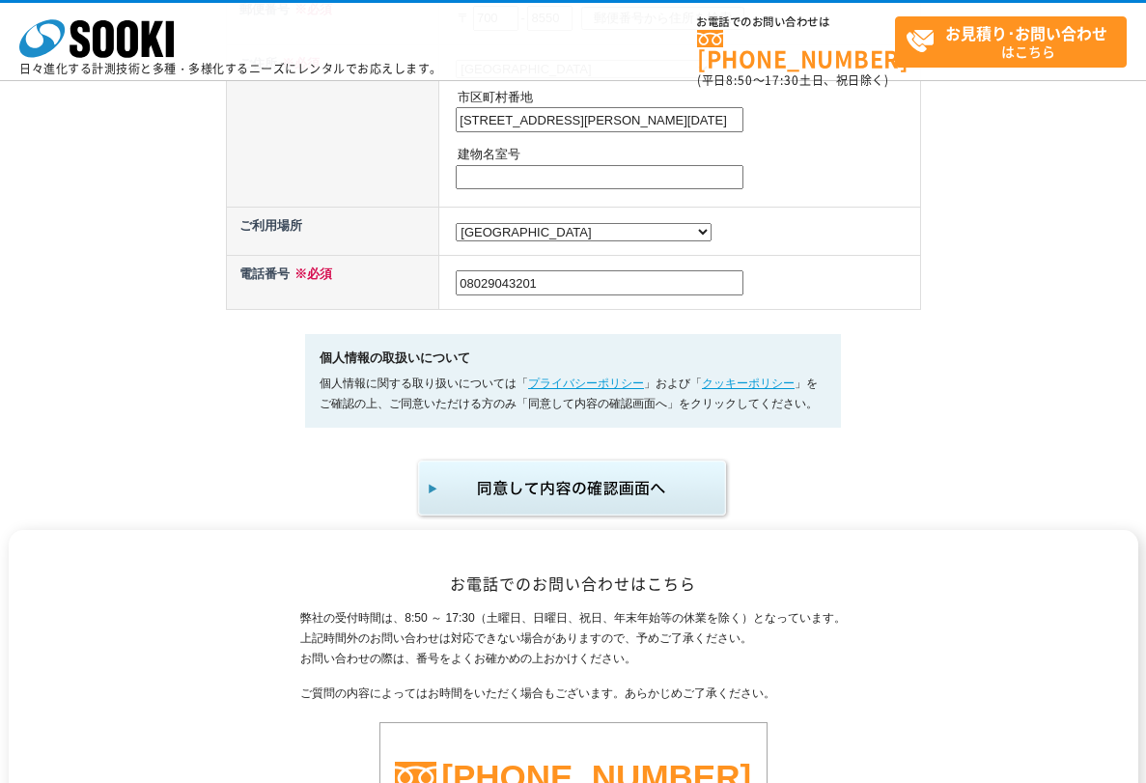
click at [607, 494] on img "submit" at bounding box center [573, 489] width 317 height 64
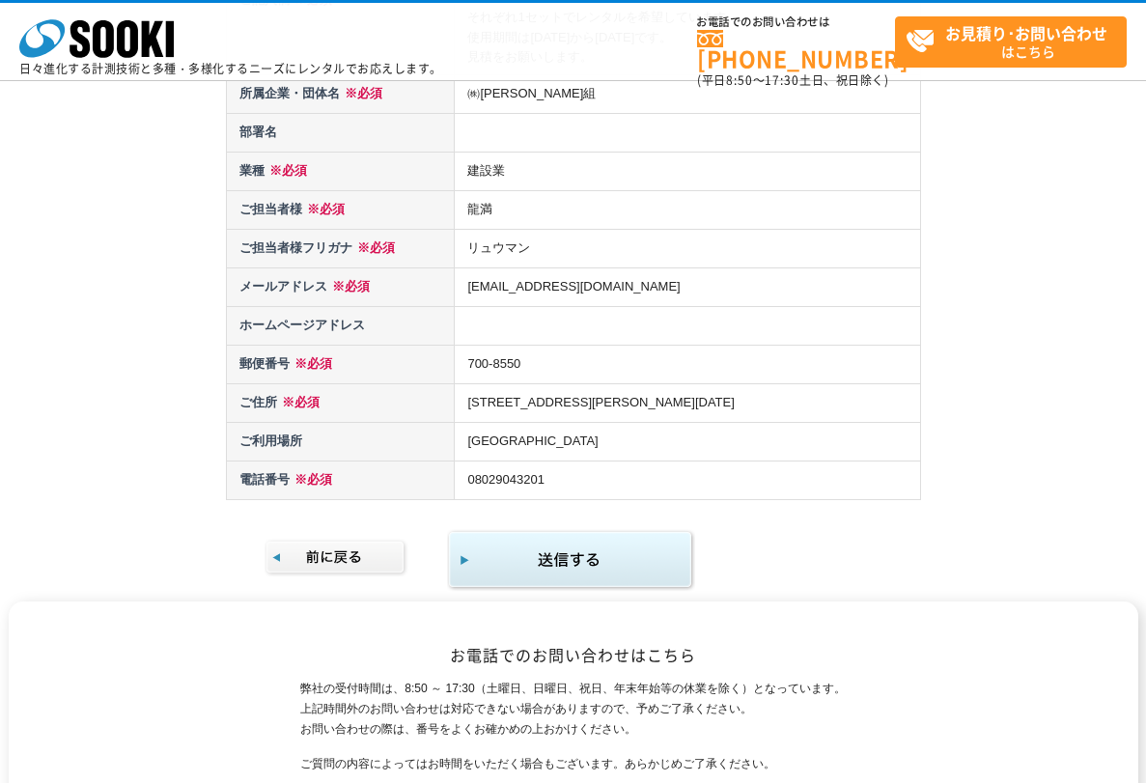
scroll to position [290, 0]
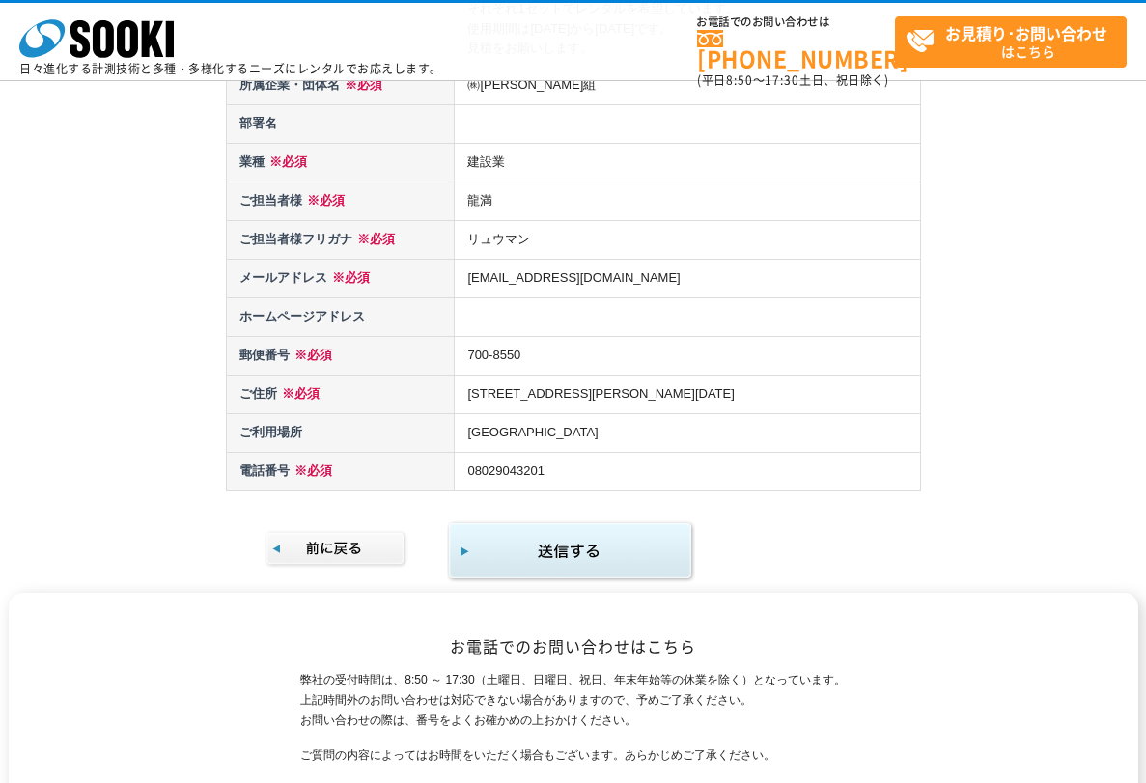
click at [646, 559] on img "submit" at bounding box center [571, 552] width 248 height 63
